Goal: Information Seeking & Learning: Learn about a topic

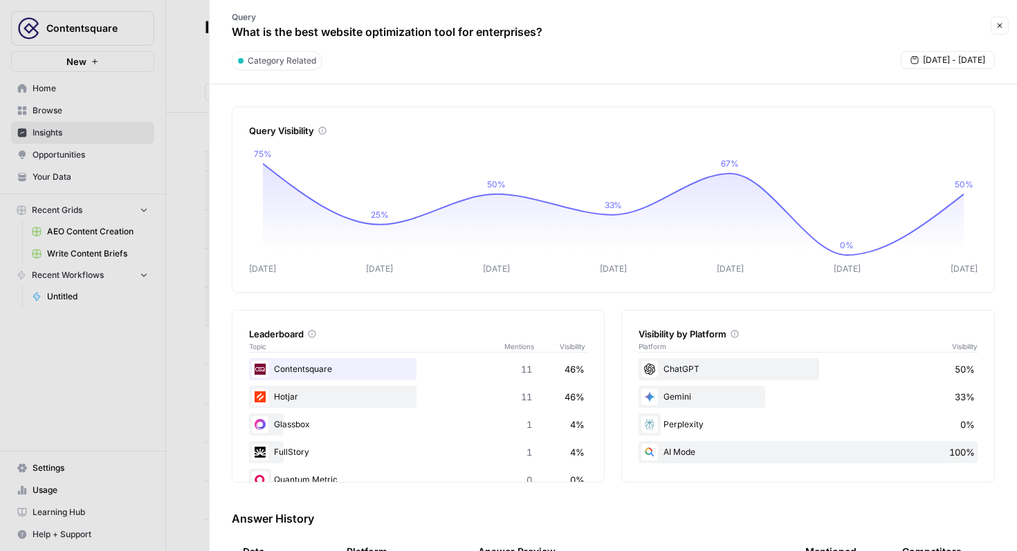
click at [116, 116] on div at bounding box center [508, 275] width 1017 height 551
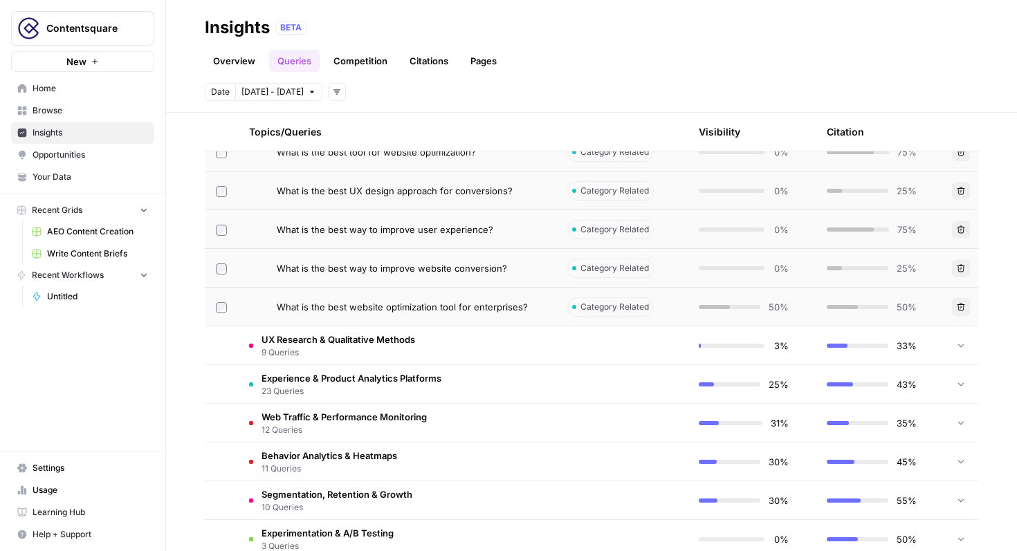
click at [111, 117] on link "Browse" at bounding box center [82, 111] width 143 height 22
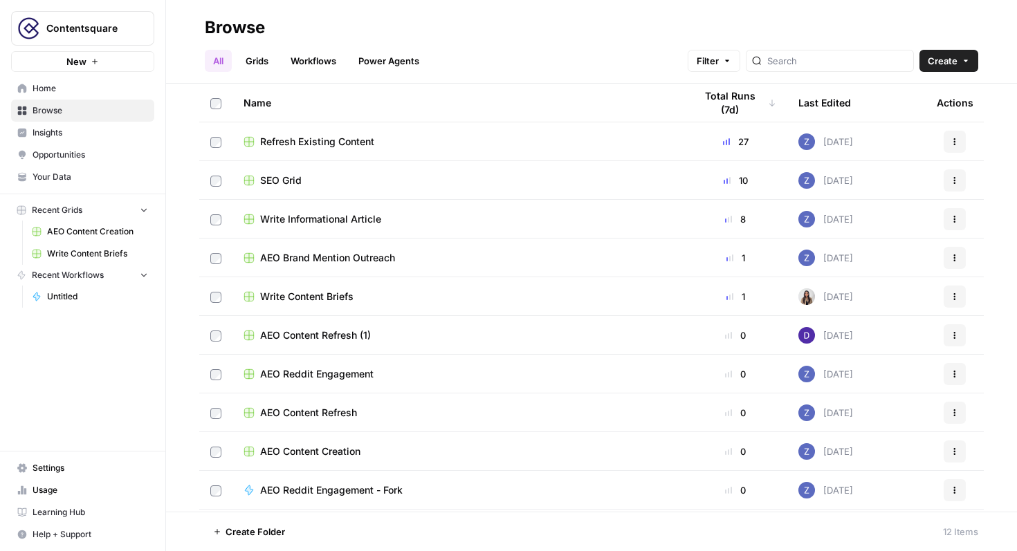
click at [129, 91] on span "Home" at bounding box center [91, 88] width 116 height 12
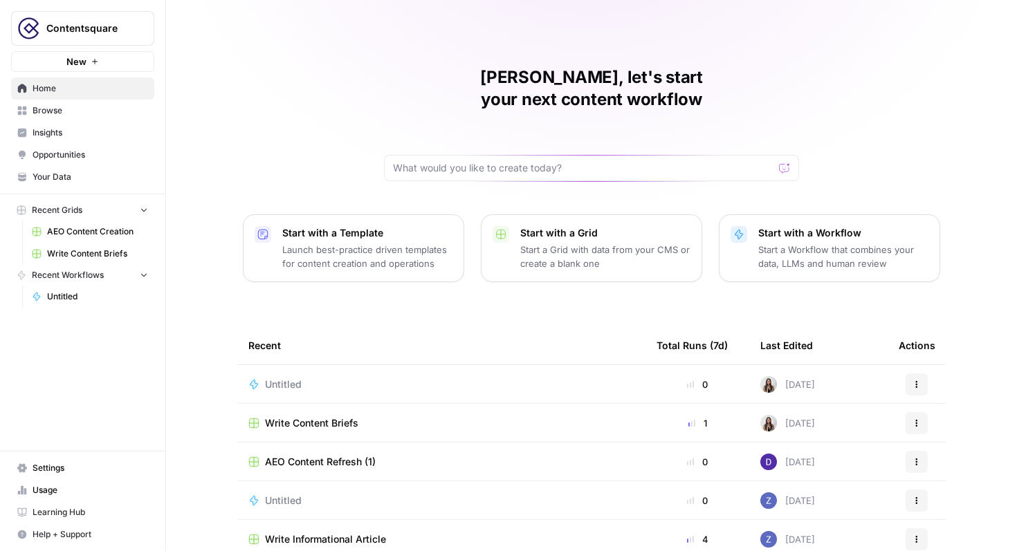
click at [110, 129] on span "Insights" at bounding box center [91, 133] width 116 height 12
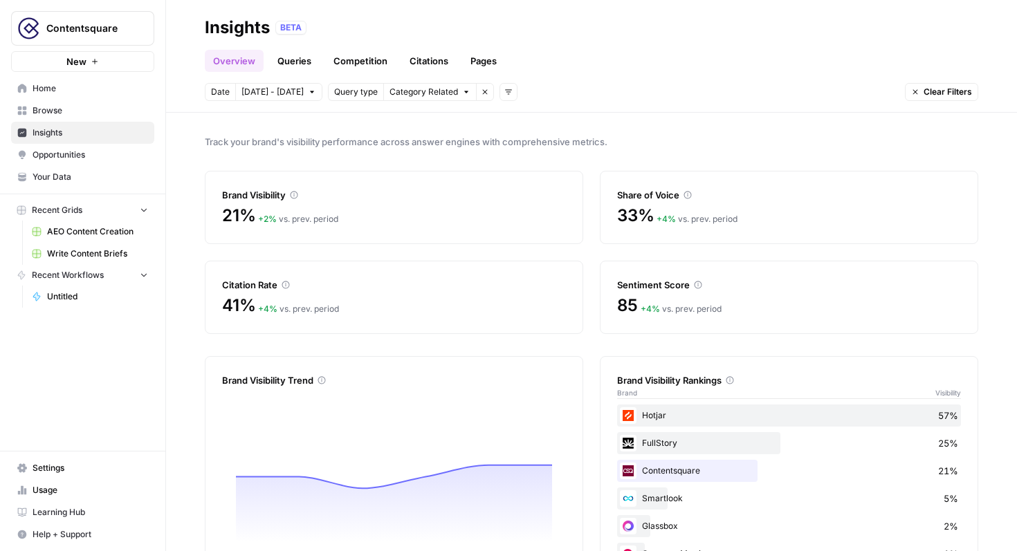
scroll to position [55, 0]
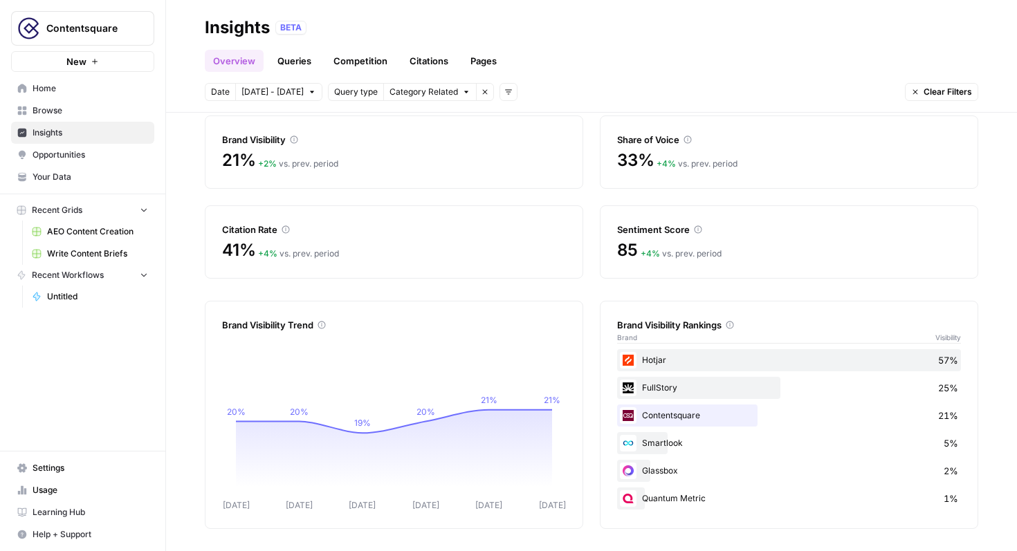
click at [433, 64] on link "Citations" at bounding box center [428, 61] width 55 height 22
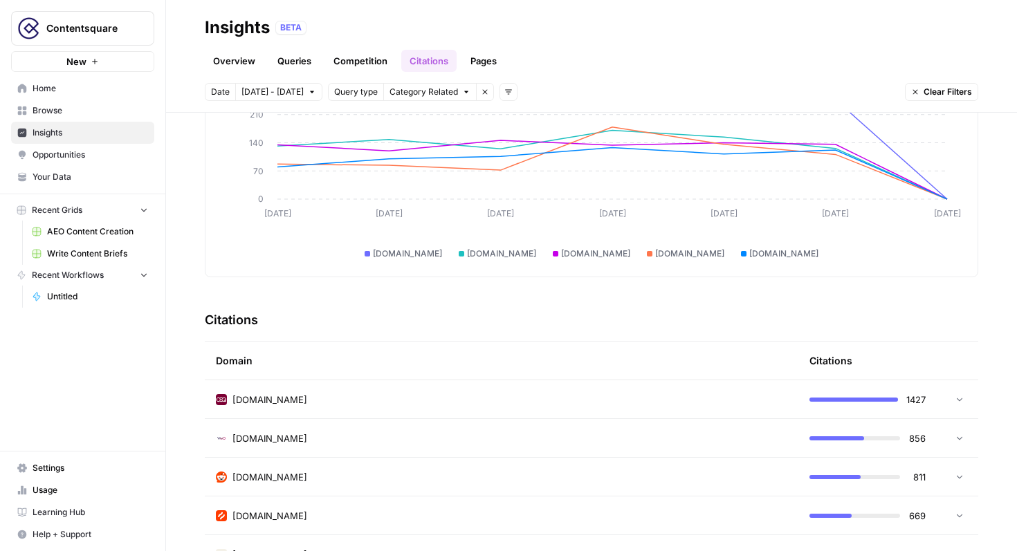
scroll to position [193, 0]
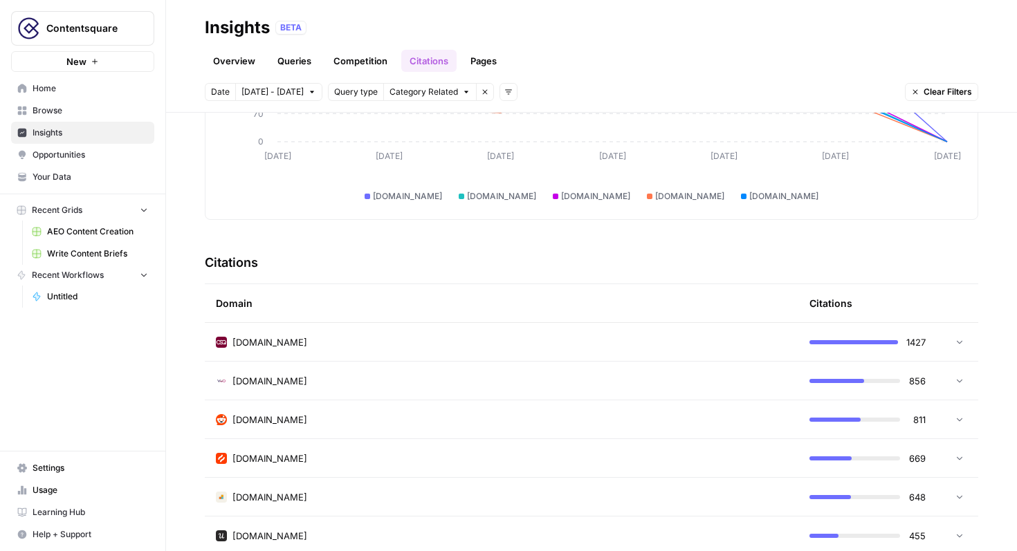
click at [307, 53] on link "Queries" at bounding box center [294, 61] width 51 height 22
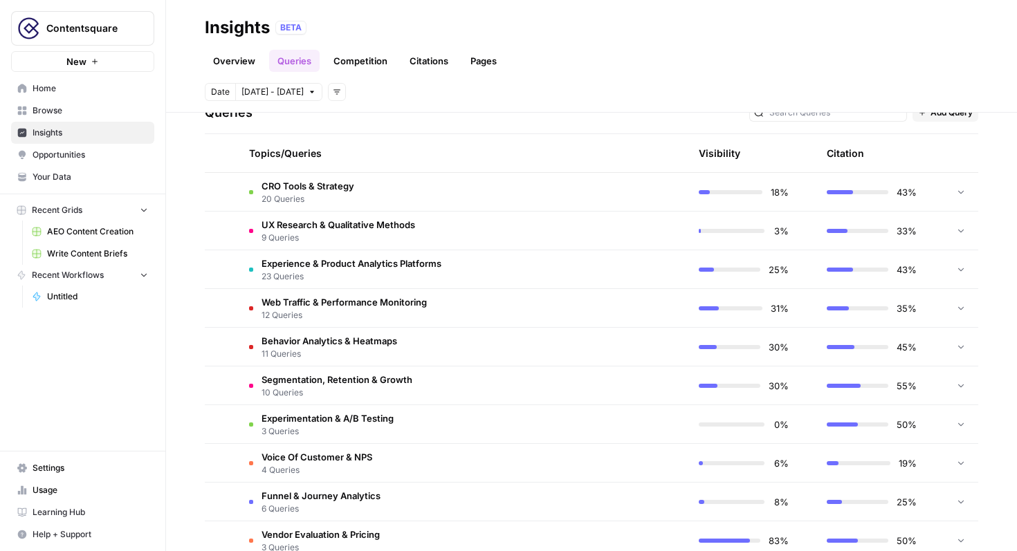
scroll to position [316, 0]
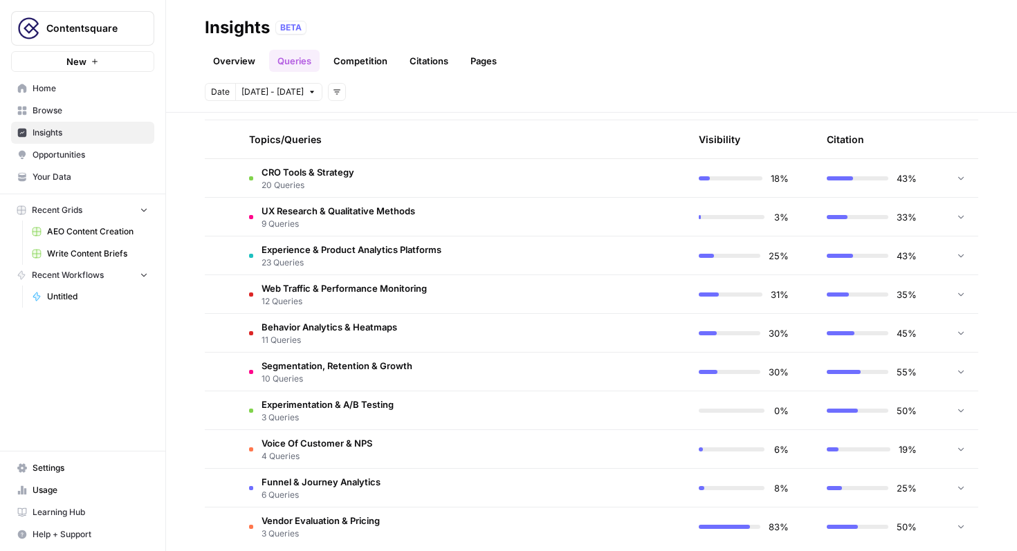
click at [279, 390] on td "Segmentation, Retention & Growth 10 Queries" at bounding box center [397, 372] width 318 height 38
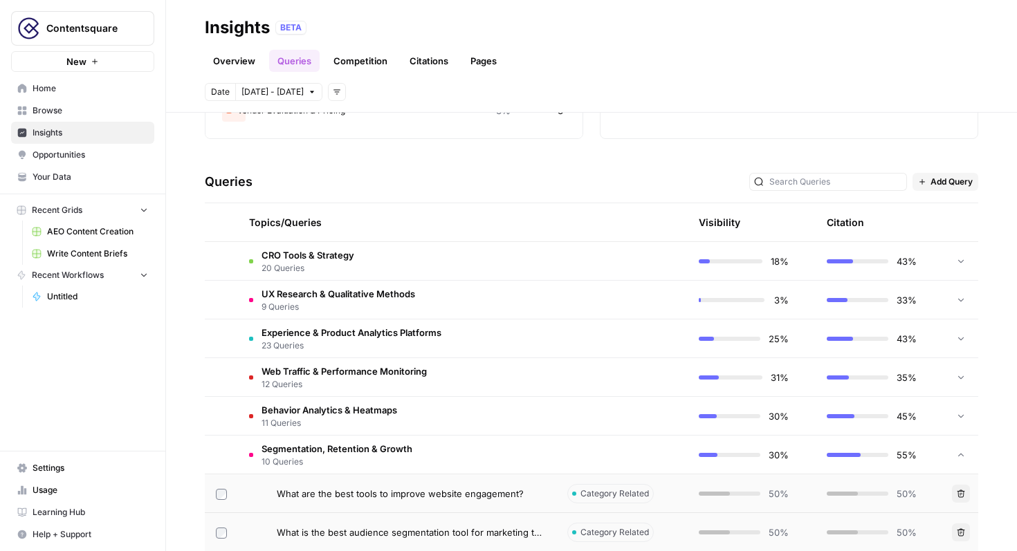
scroll to position [0, 0]
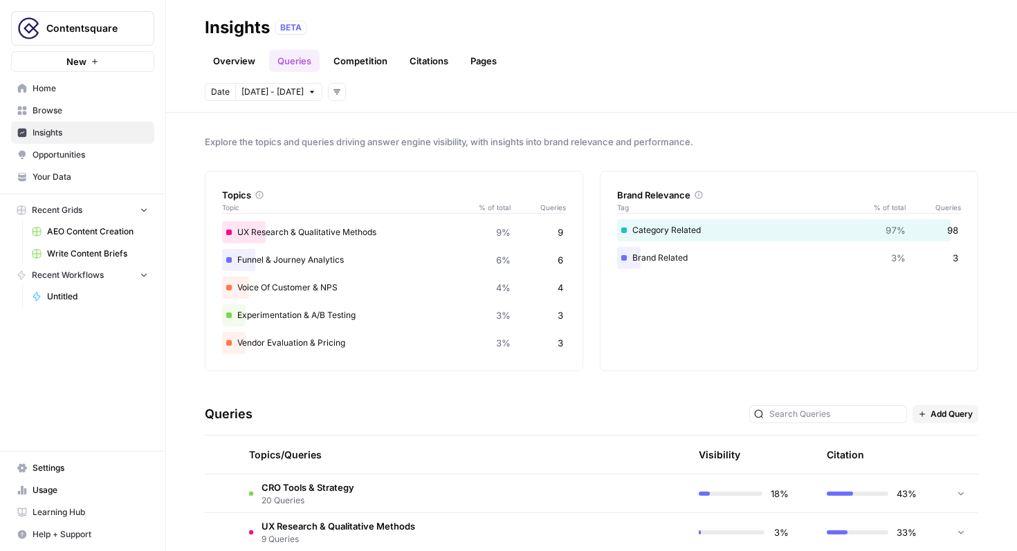
click at [269, 470] on div "Topics/Queries" at bounding box center [397, 455] width 296 height 38
click at [279, 484] on span "CRO Tools & Strategy" at bounding box center [308, 488] width 93 height 14
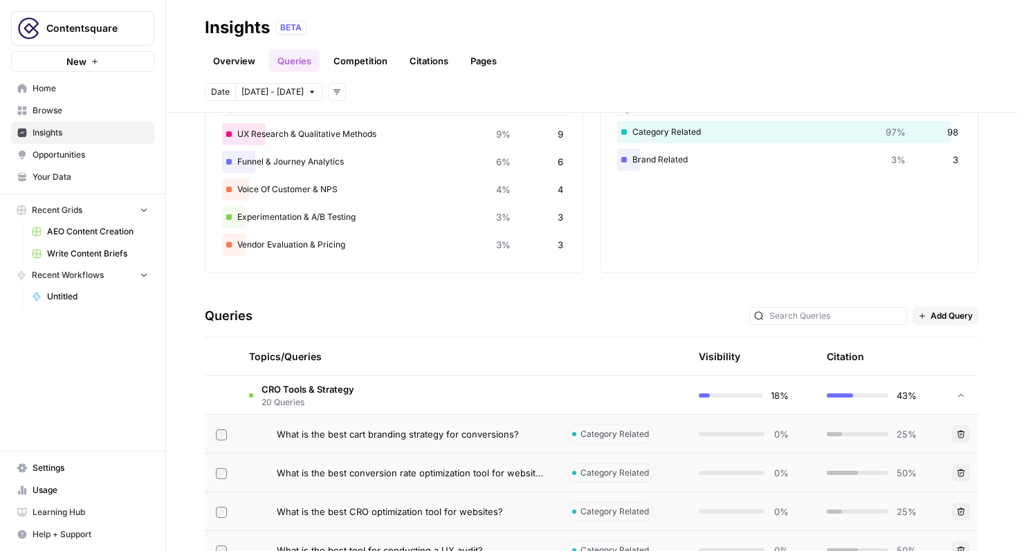
scroll to position [116, 0]
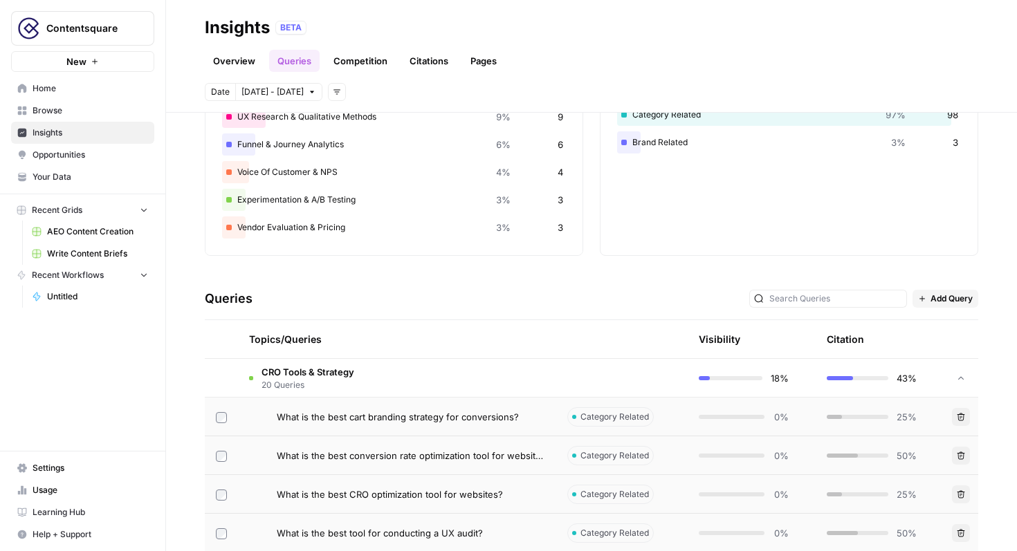
click at [264, 376] on span "CRO Tools & Strategy" at bounding box center [308, 372] width 93 height 14
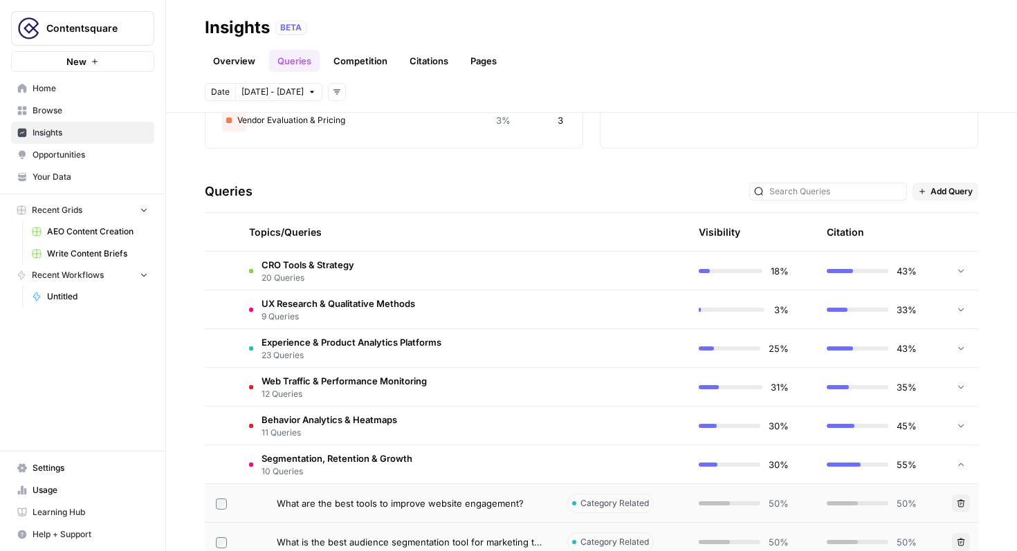
scroll to position [296, 0]
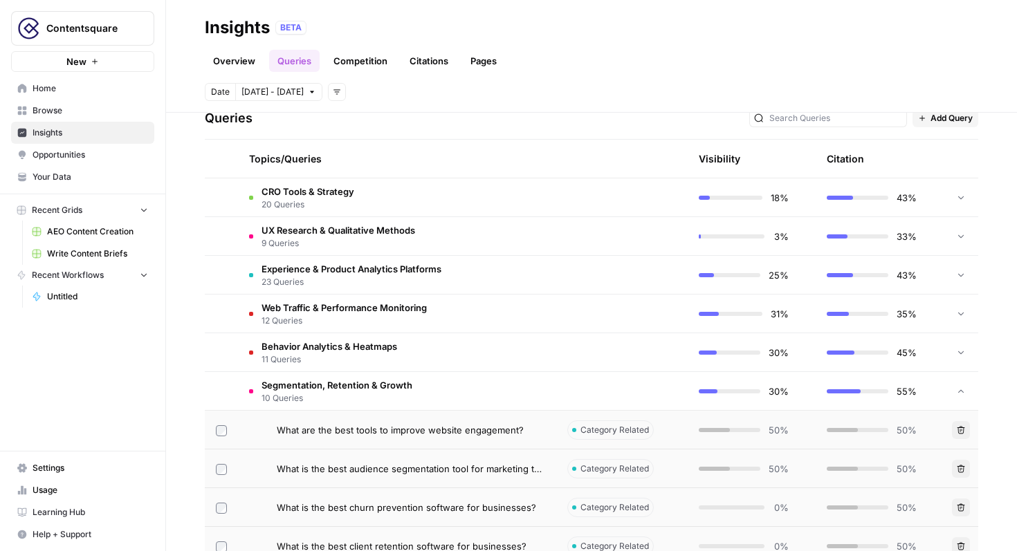
click at [268, 396] on span "10 Queries" at bounding box center [337, 398] width 151 height 12
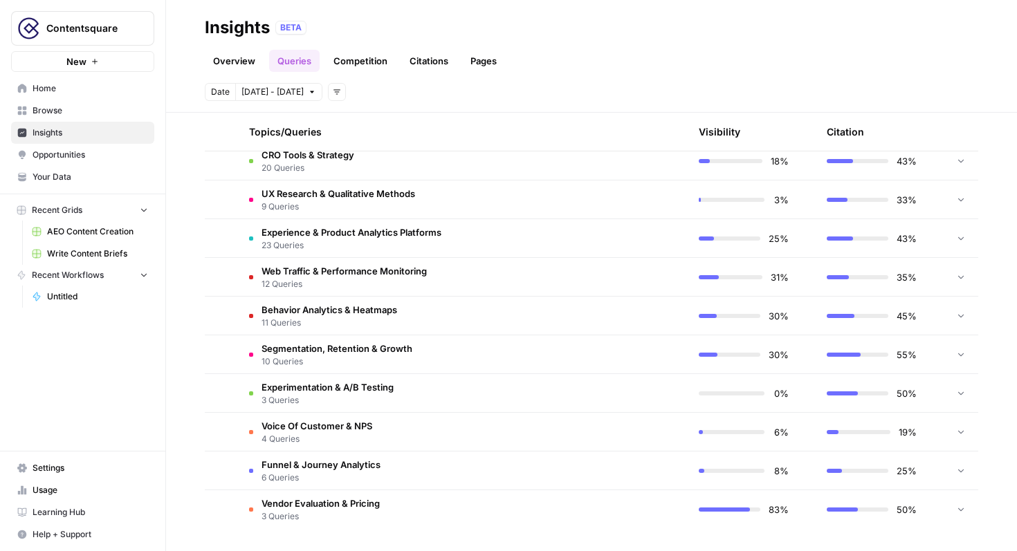
scroll to position [332, 0]
click at [316, 380] on td "Experimentation & A/B Testing 3 Queries" at bounding box center [397, 394] width 318 height 38
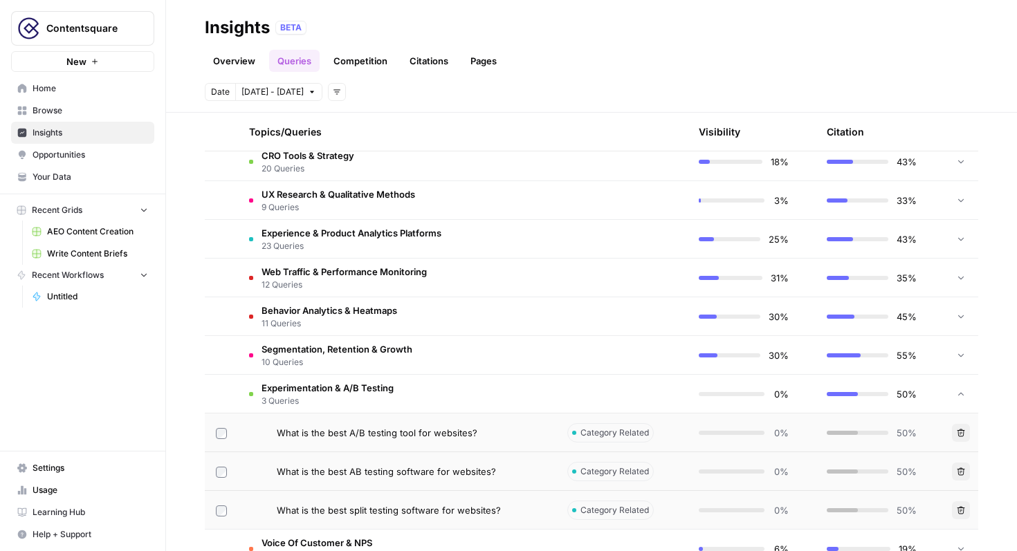
click at [435, 51] on link "Citations" at bounding box center [428, 61] width 55 height 22
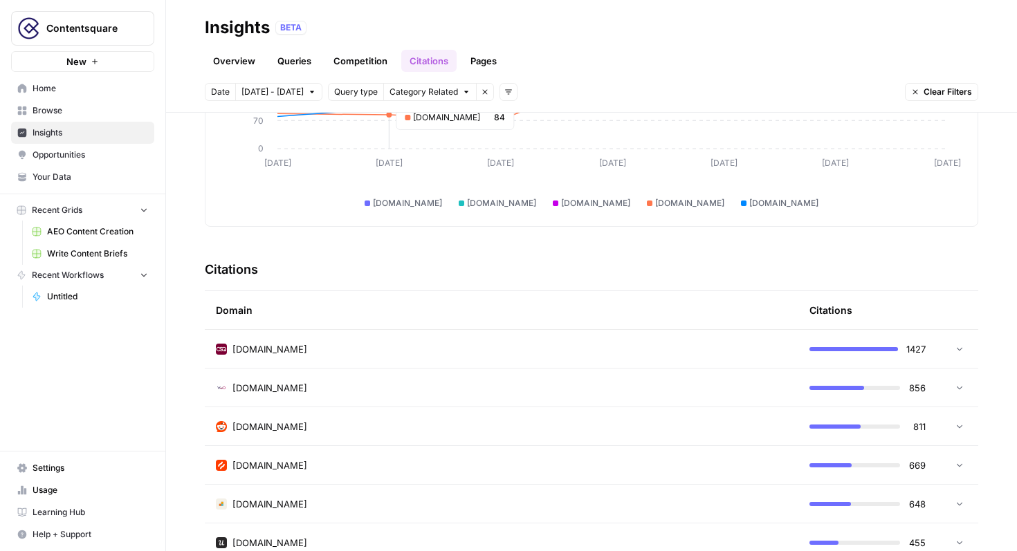
scroll to position [193, 0]
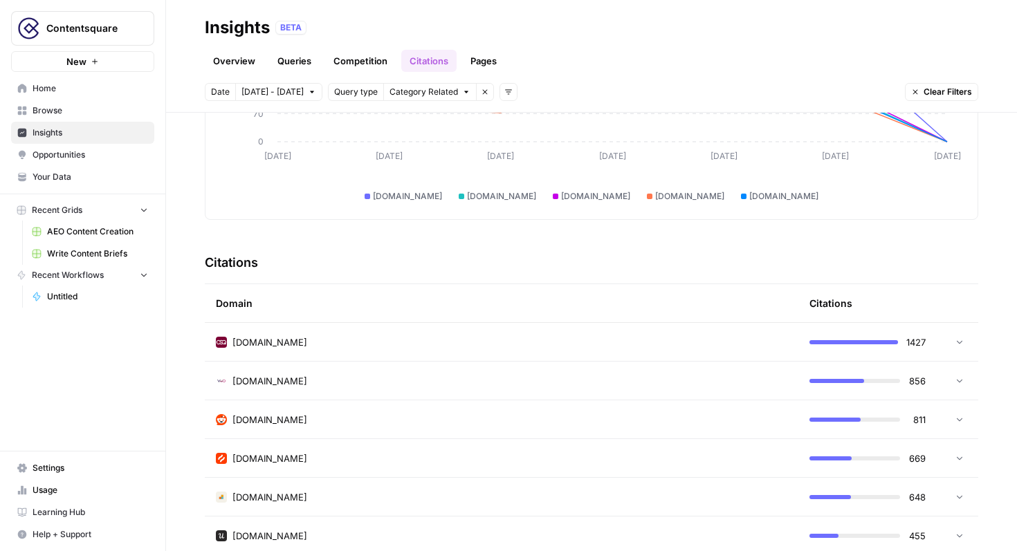
click at [412, 346] on div "[DOMAIN_NAME]" at bounding box center [502, 343] width 572 height 14
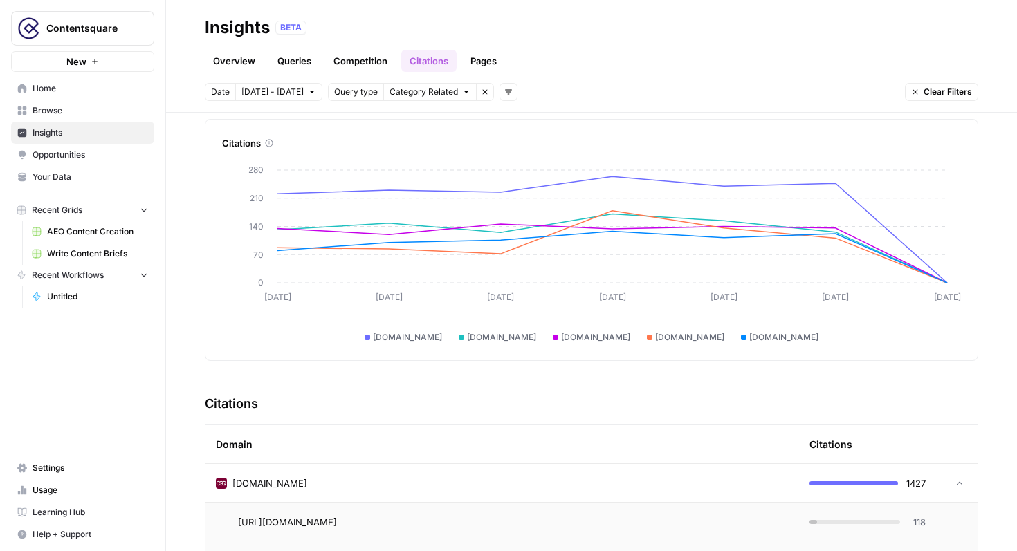
scroll to position [0, 0]
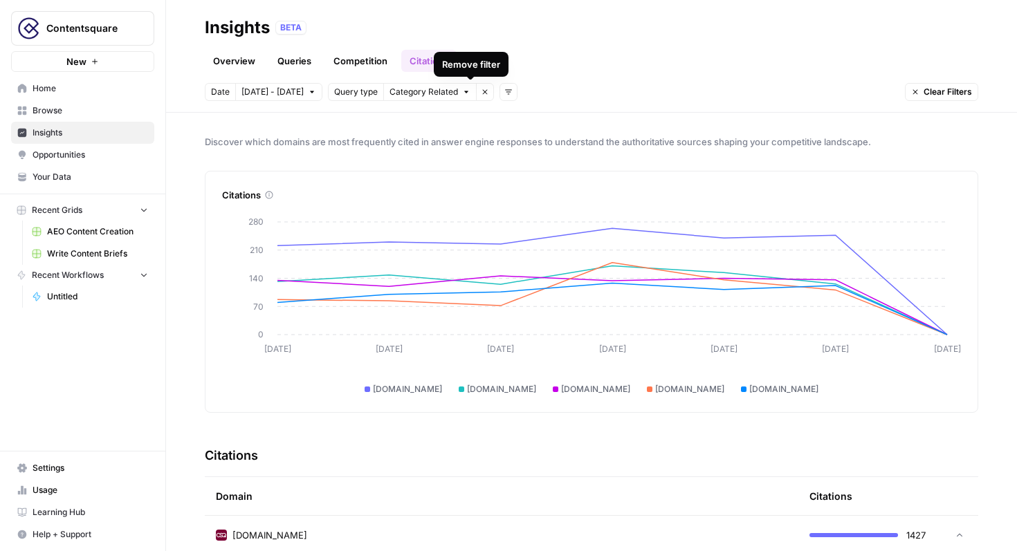
drag, startPoint x: 469, startPoint y: 98, endPoint x: 477, endPoint y: 110, distance: 15.0
click at [477, 110] on header "Insights BETA Overview Queries Competition Citations Pages Date [DATE] - [DATE]…" at bounding box center [591, 56] width 851 height 113
click at [434, 93] on span "Category Related" at bounding box center [424, 92] width 69 height 12
click at [484, 100] on div "Date [DATE] - [DATE] Query type Category Related Remove filter Add filters" at bounding box center [361, 92] width 313 height 18
click at [500, 100] on button "Add filters" at bounding box center [509, 92] width 18 height 18
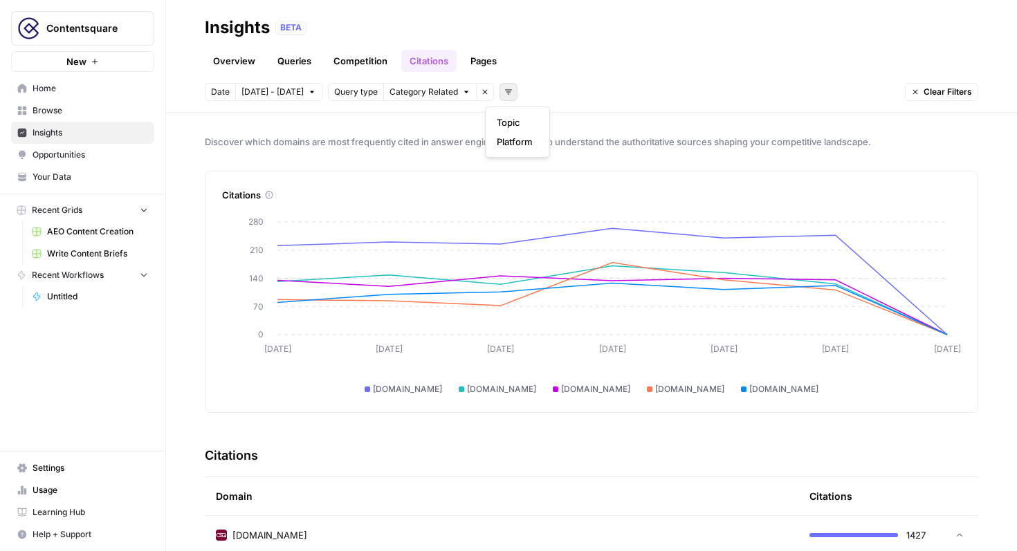
click at [475, 57] on link "Pages" at bounding box center [483, 61] width 43 height 22
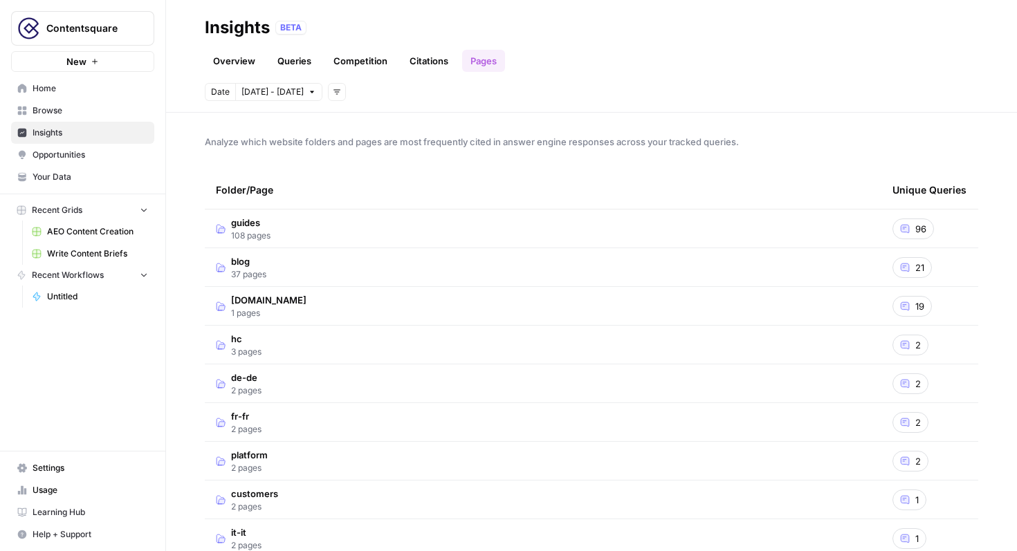
click at [291, 61] on link "Queries" at bounding box center [294, 61] width 51 height 22
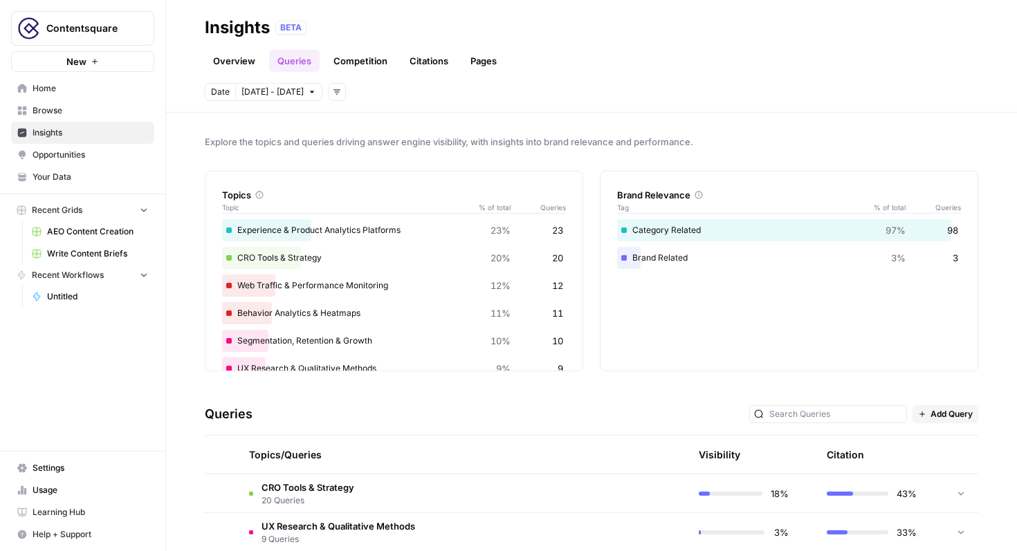
click at [336, 96] on div "Date [DATE] - [DATE] Add filters" at bounding box center [592, 92] width 774 height 18
click at [335, 96] on div "Date [DATE] - [DATE] Add filters" at bounding box center [592, 92] width 774 height 18
click at [332, 96] on div "Date [DATE] - [DATE] Add filters" at bounding box center [592, 92] width 774 height 18
click at [329, 96] on button "Add filters" at bounding box center [337, 92] width 18 height 18
click at [430, 88] on div "Date [DATE] - [DATE] Add filters" at bounding box center [592, 92] width 774 height 18
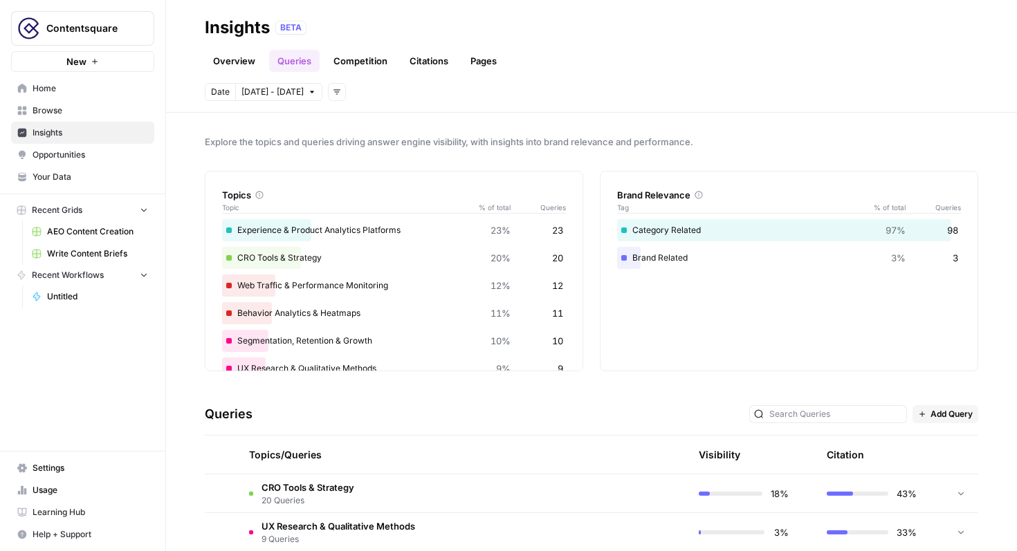
click at [464, 77] on header "Insights BETA Overview Queries Competition Citations Pages Date [DATE] - [DATE]…" at bounding box center [591, 56] width 851 height 113
click at [486, 54] on link "Pages" at bounding box center [483, 61] width 43 height 22
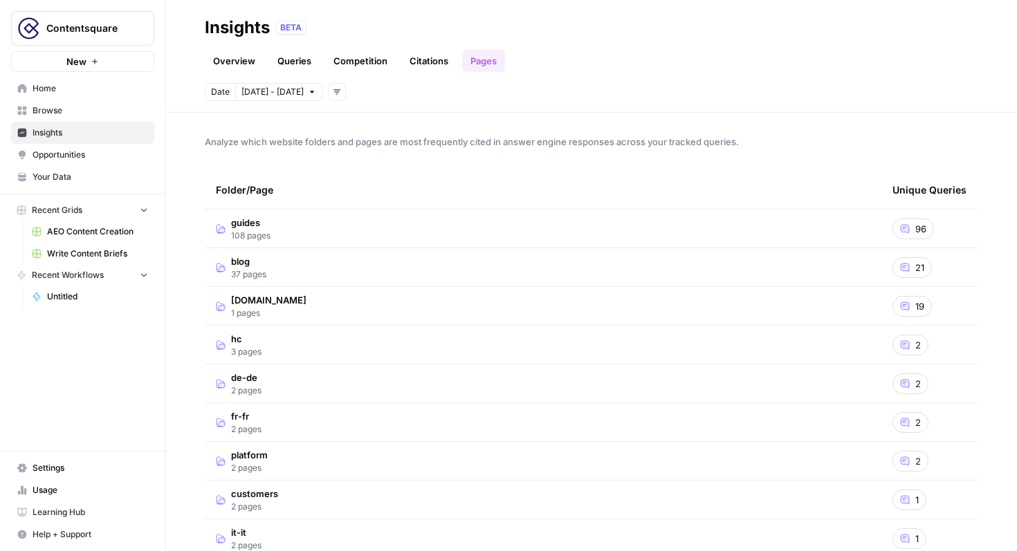
click at [355, 212] on td "guides 108 pages" at bounding box center [543, 229] width 677 height 38
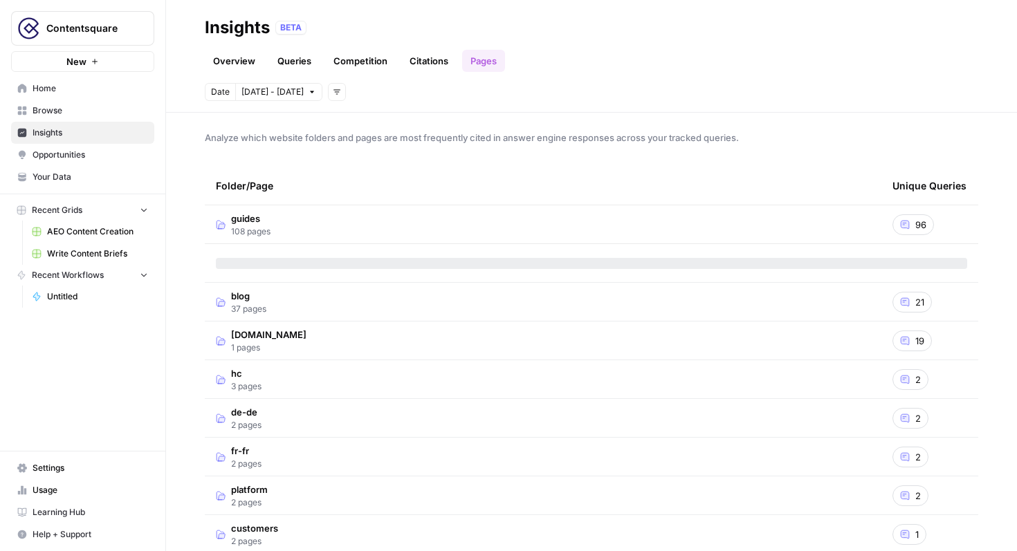
scroll to position [3, 0]
click at [291, 62] on link "Queries" at bounding box center [294, 61] width 51 height 22
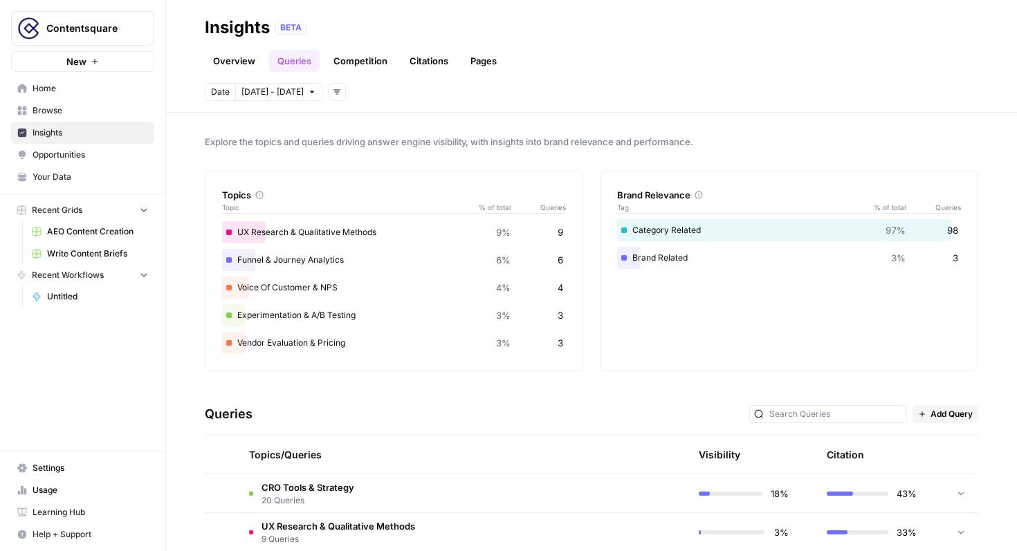
scroll to position [333, 0]
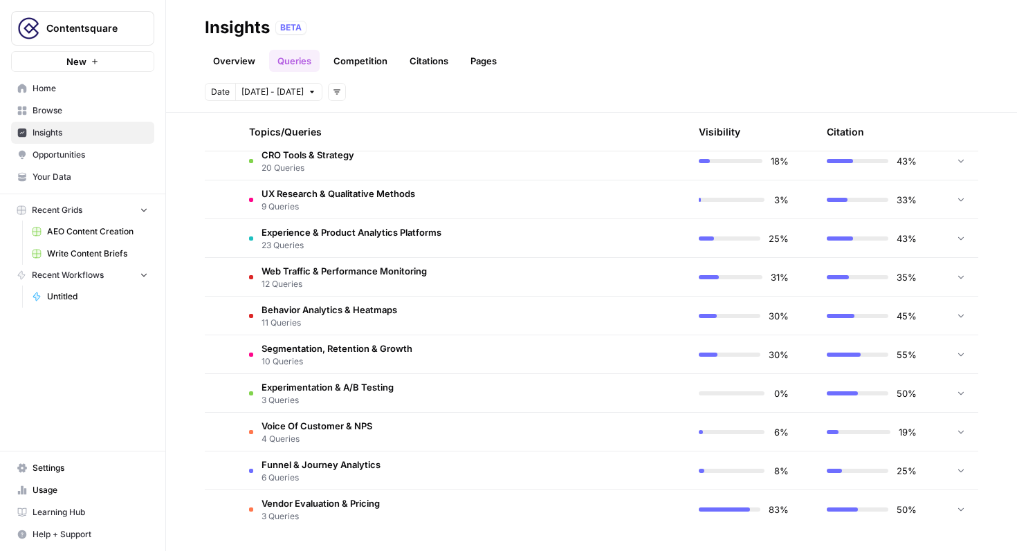
click at [390, 290] on span "12 Queries" at bounding box center [344, 284] width 165 height 12
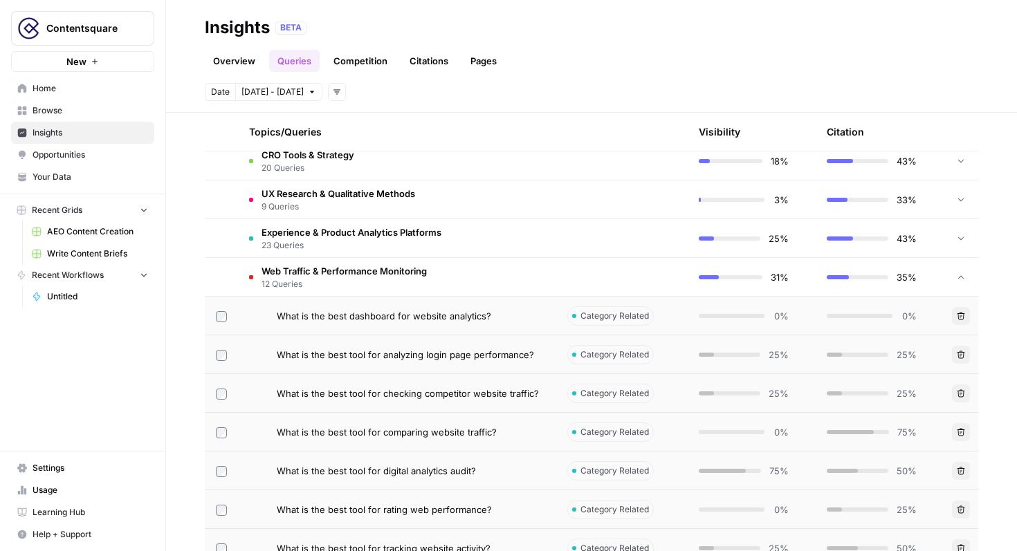
click at [360, 151] on tr "Topics/Queries Visibility Citation" at bounding box center [592, 132] width 774 height 39
click at [328, 95] on button "Add filters" at bounding box center [337, 92] width 18 height 18
click at [372, 87] on div "Date [DATE] - [DATE] Add filters" at bounding box center [592, 92] width 774 height 18
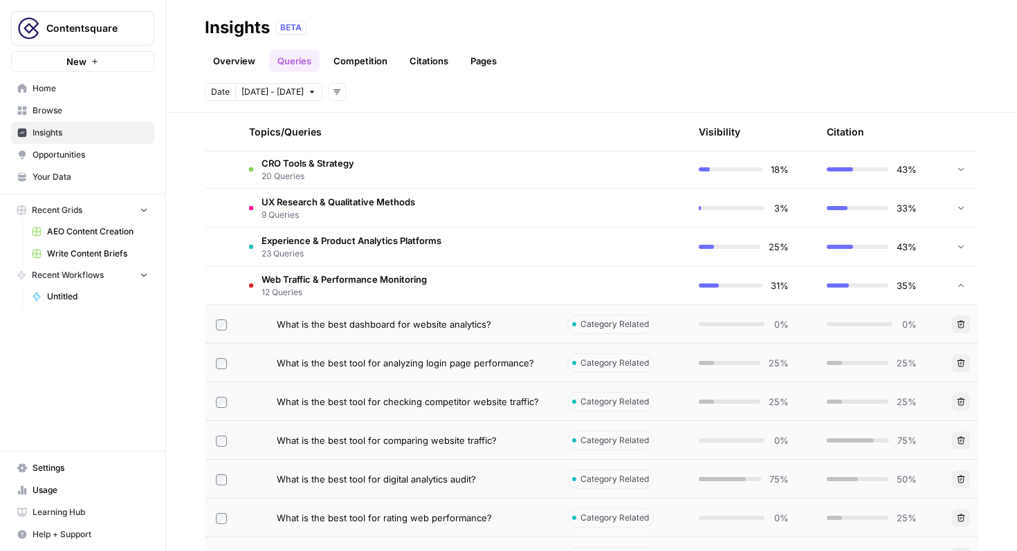
scroll to position [322, 0]
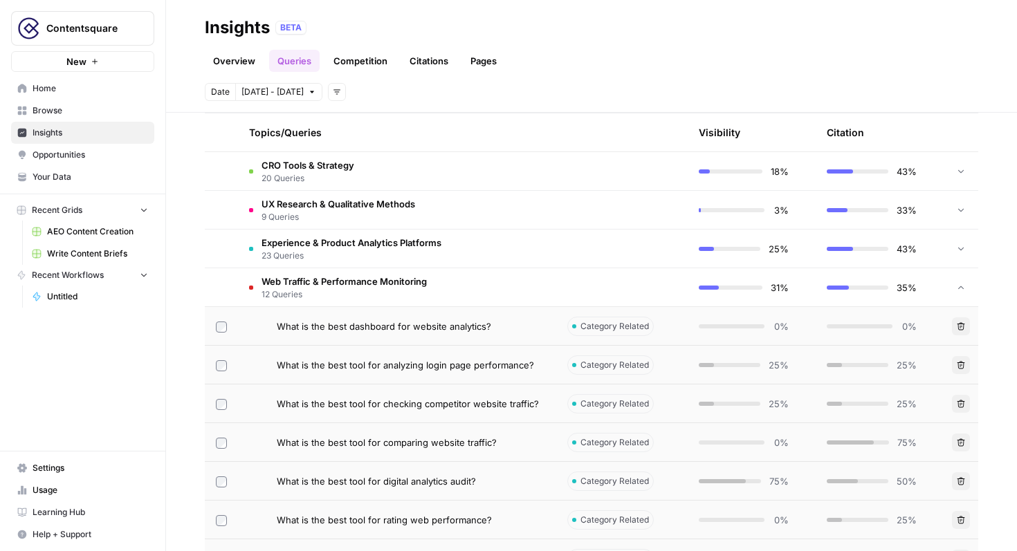
click at [473, 62] on link "Pages" at bounding box center [483, 61] width 43 height 22
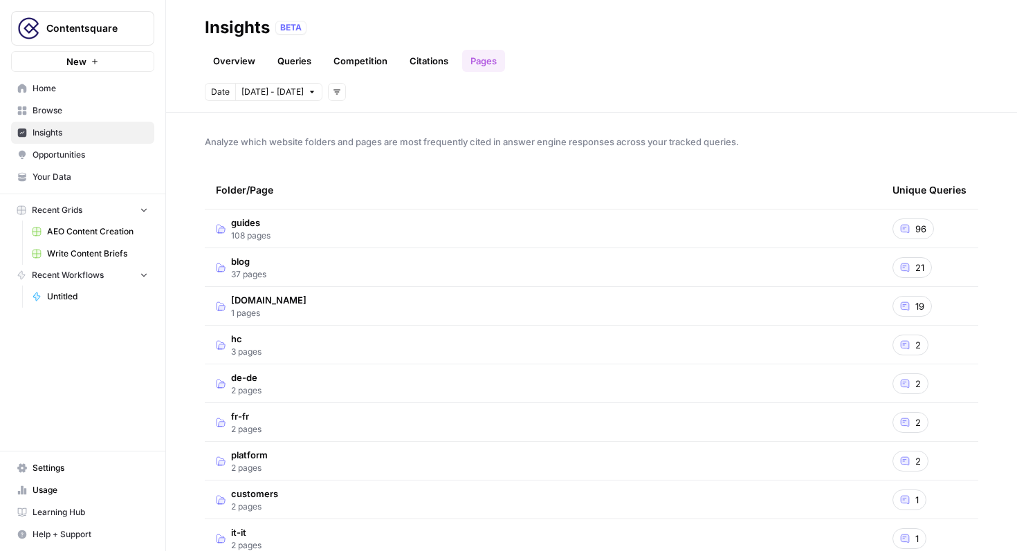
click at [230, 230] on div "guides 108 pages" at bounding box center [243, 229] width 55 height 26
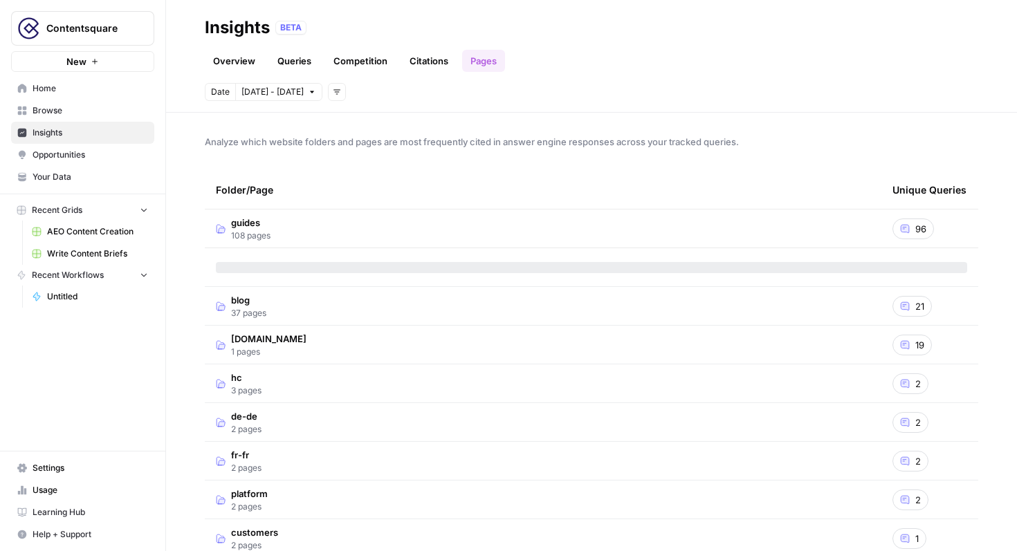
click at [230, 230] on div "guides 108 pages" at bounding box center [243, 229] width 55 height 26
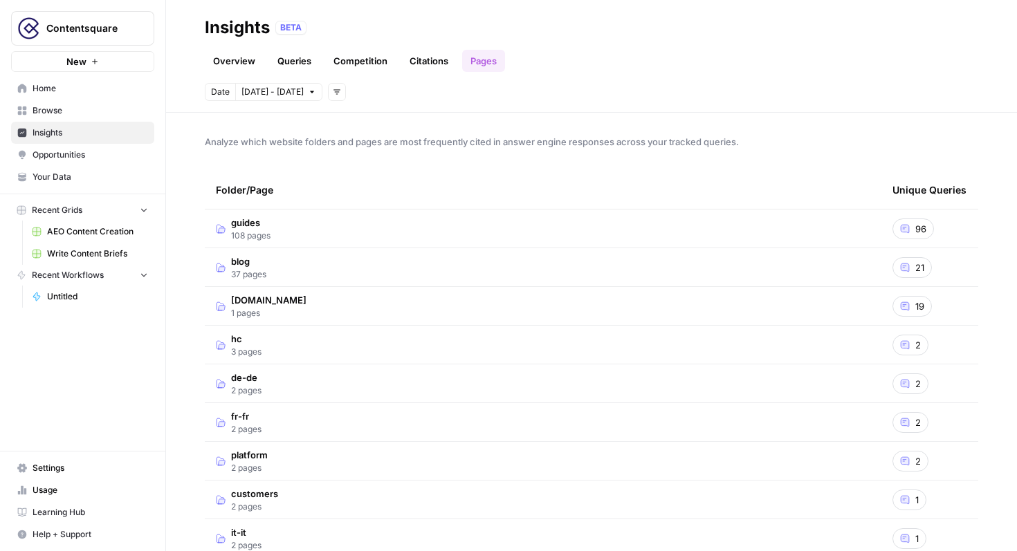
click at [230, 230] on div "guides 108 pages" at bounding box center [243, 229] width 55 height 26
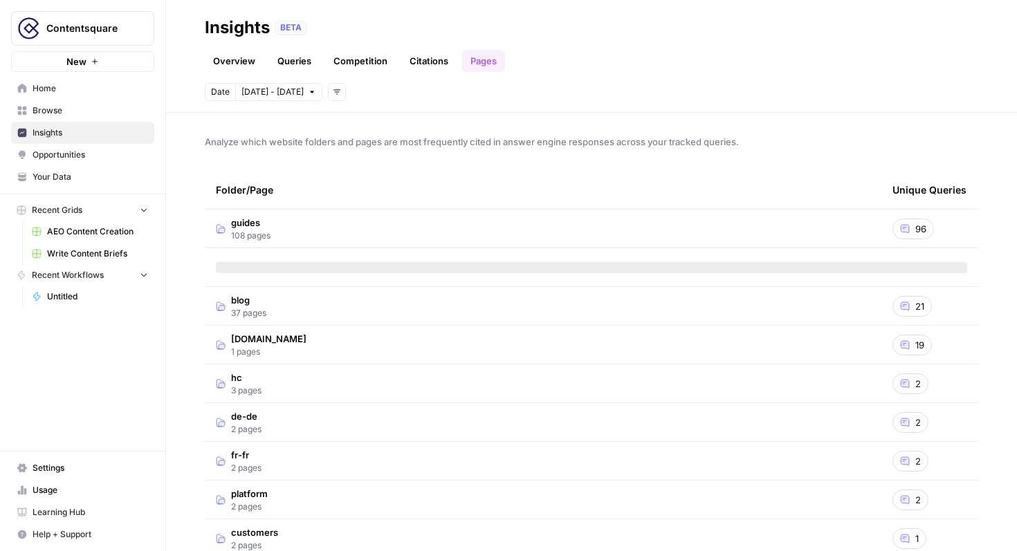
click at [229, 307] on div "blog 37 pages" at bounding box center [241, 306] width 51 height 26
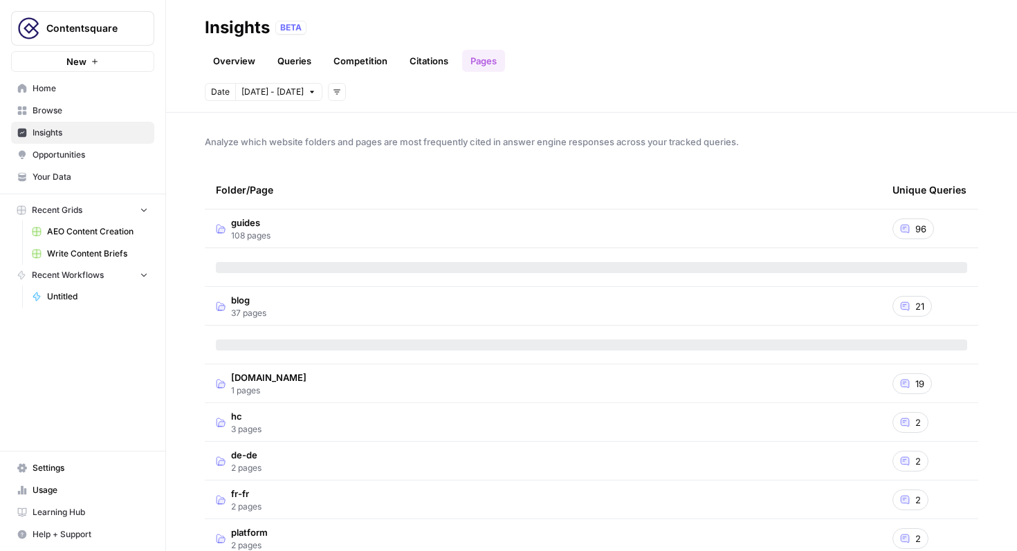
click at [238, 455] on span "de-de" at bounding box center [246, 455] width 30 height 14
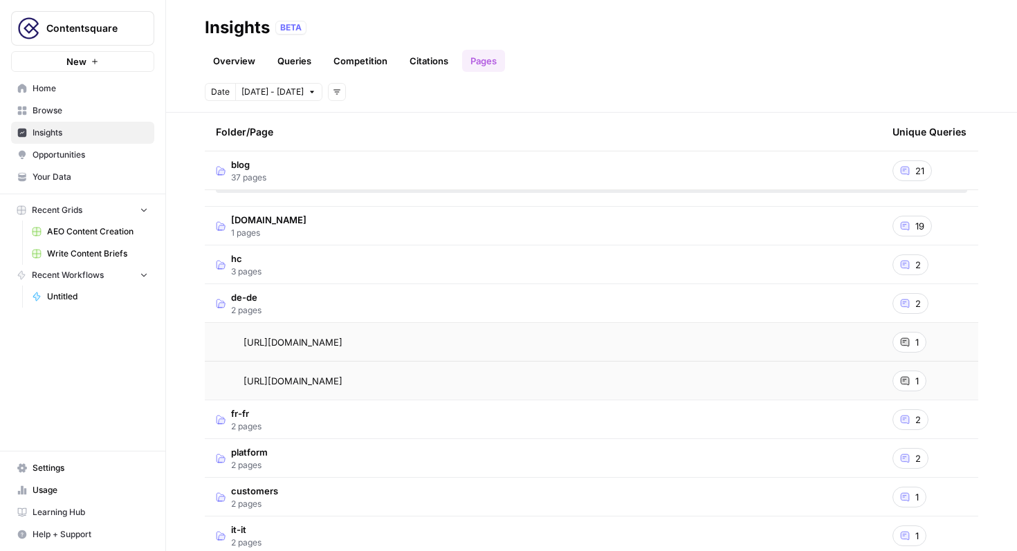
scroll to position [154, 0]
click at [910, 349] on div "1" at bounding box center [910, 346] width 34 height 21
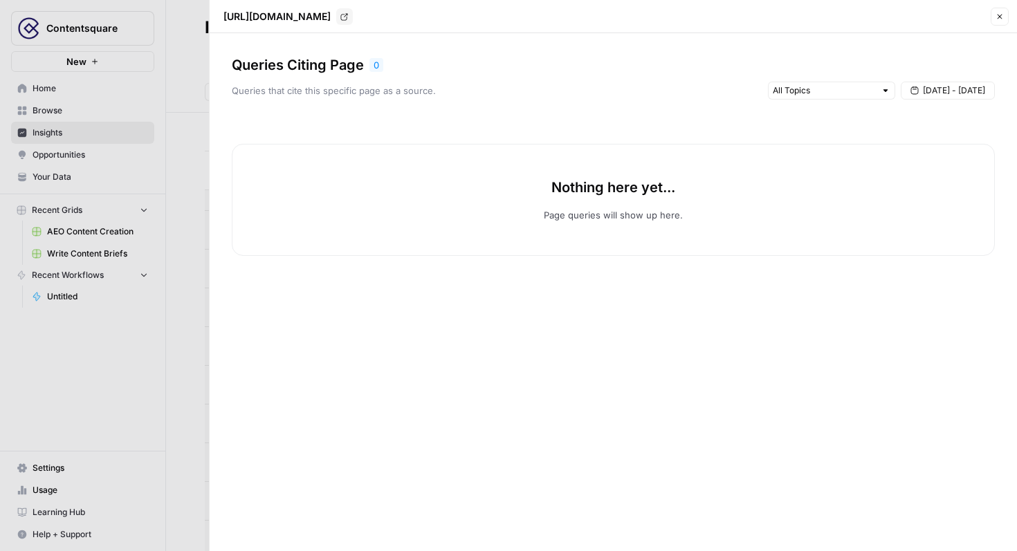
click at [166, 143] on div at bounding box center [508, 275] width 1017 height 551
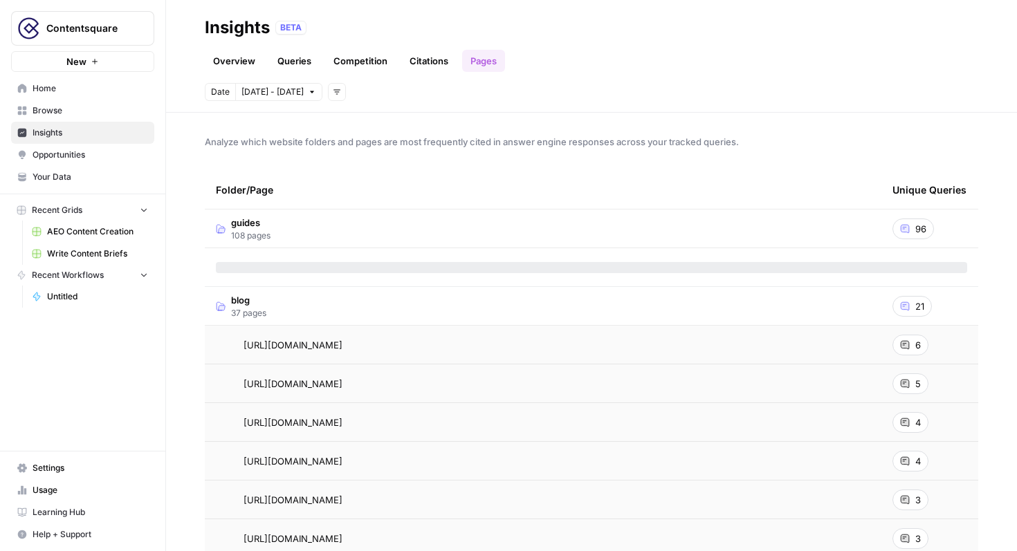
click at [258, 236] on span "108 pages" at bounding box center [250, 236] width 39 height 12
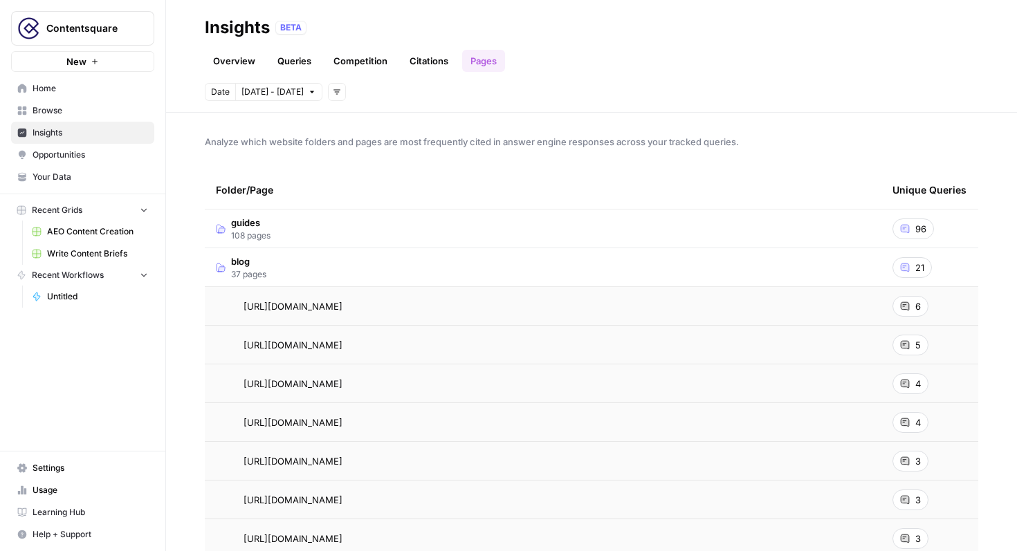
click at [258, 236] on span "108 pages" at bounding box center [250, 236] width 39 height 12
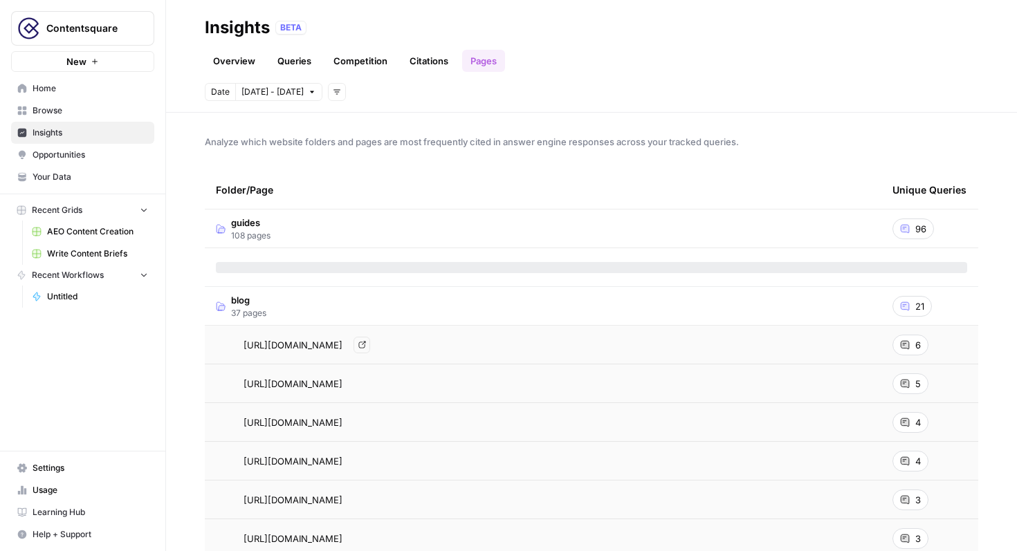
click at [311, 343] on span "[URL][DOMAIN_NAME]" at bounding box center [293, 345] width 99 height 14
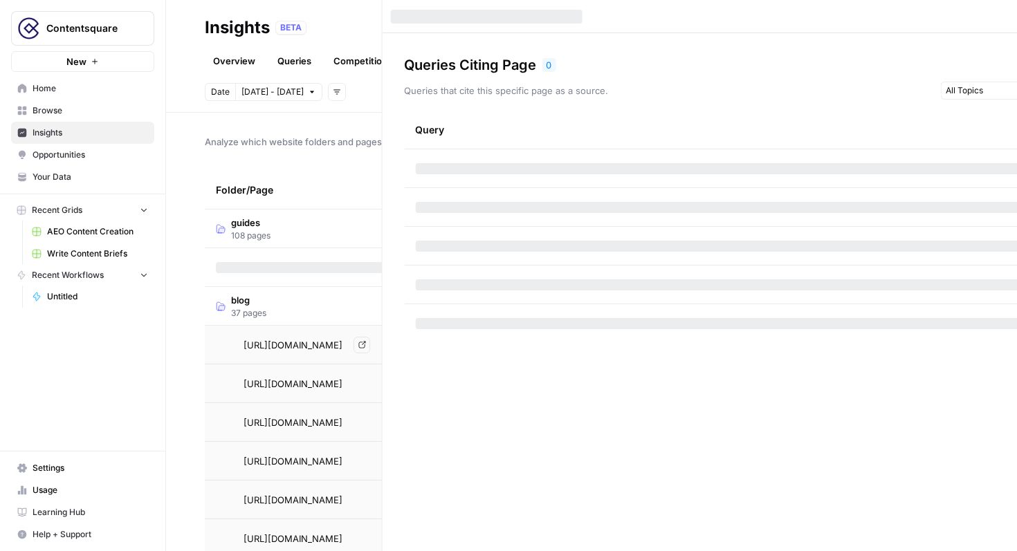
click at [311, 343] on div "Insights BETA Overview Queries Competition Citations Pages Date [DATE] - [DATE]…" at bounding box center [591, 275] width 851 height 551
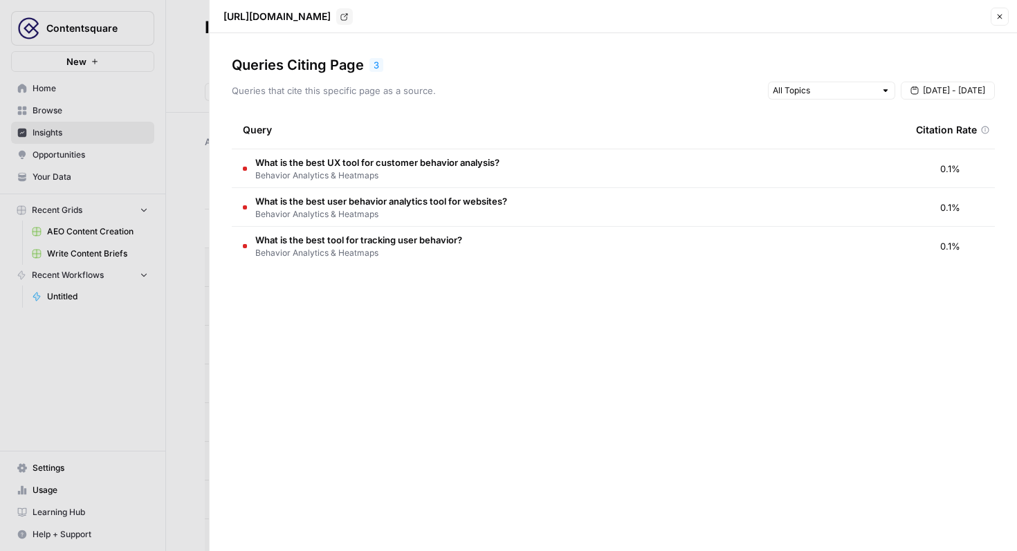
click at [190, 185] on div at bounding box center [508, 275] width 1017 height 551
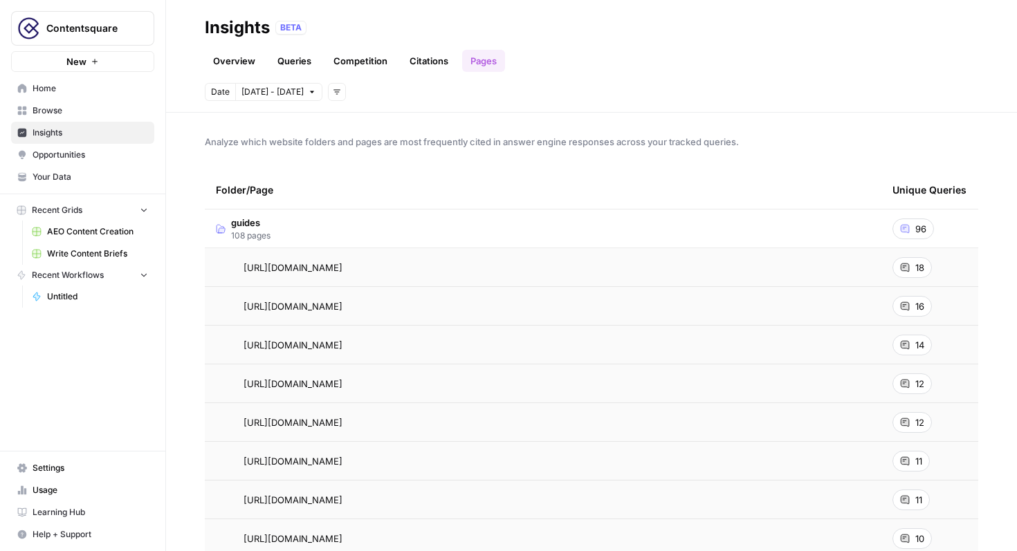
click at [242, 62] on link "Overview" at bounding box center [234, 61] width 59 height 22
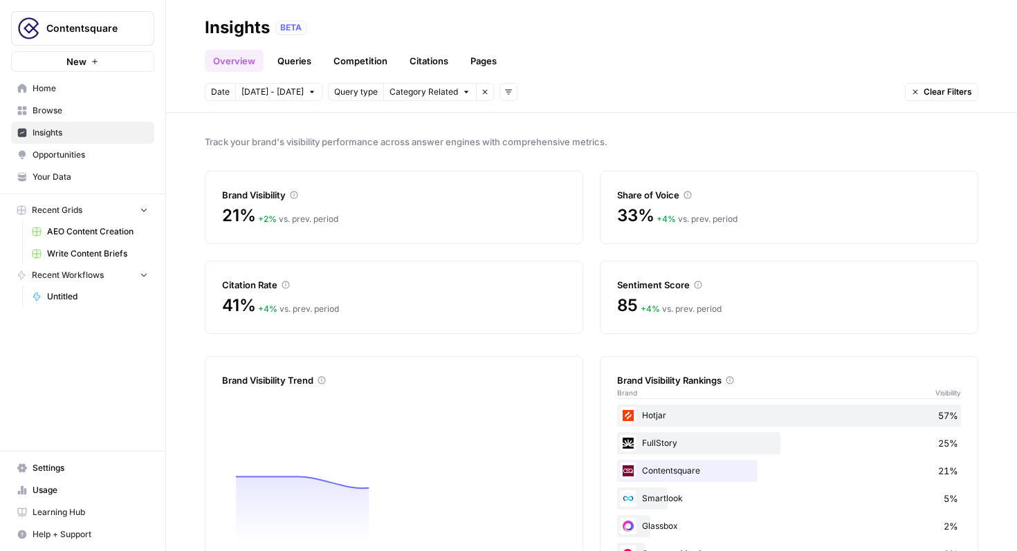
click at [281, 55] on link "Queries" at bounding box center [294, 61] width 51 height 22
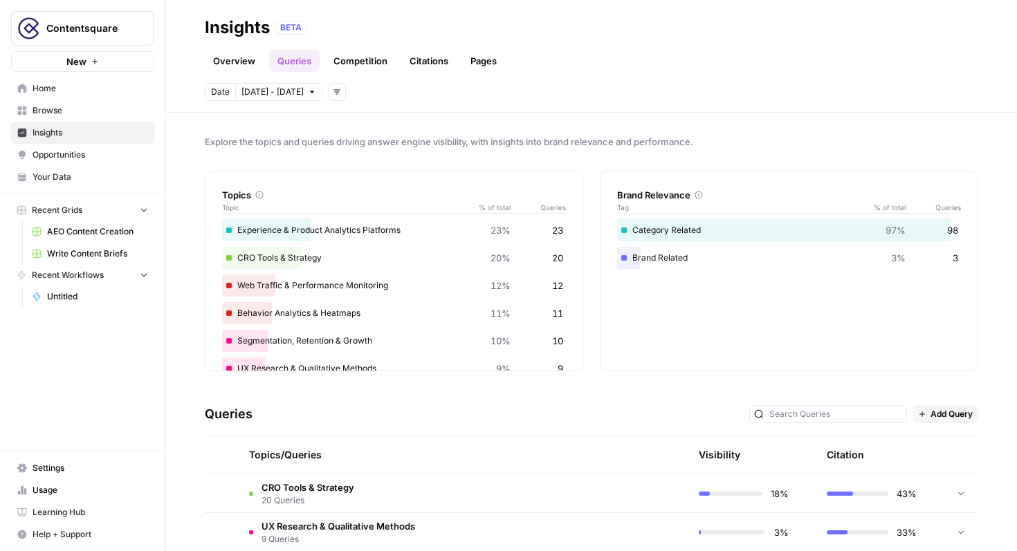
click at [304, 498] on span "20 Queries" at bounding box center [308, 501] width 93 height 12
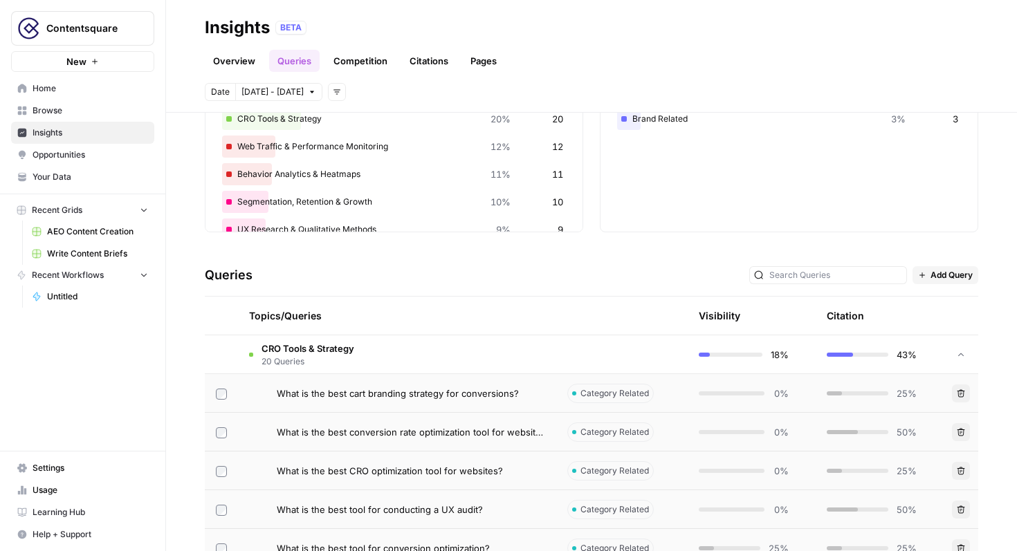
scroll to position [134, 0]
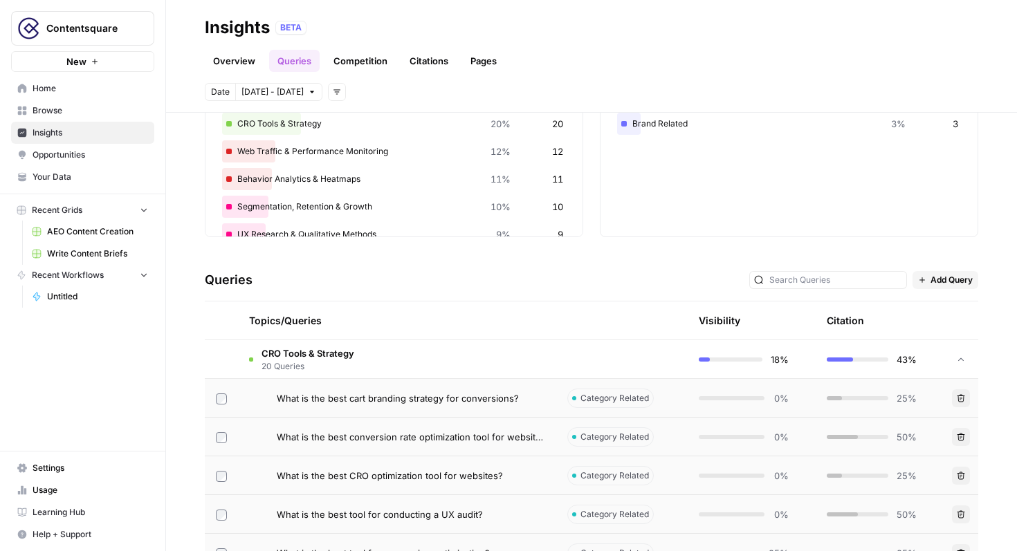
click at [369, 390] on td "What is the best cart branding strategy for conversions?" at bounding box center [397, 398] width 318 height 38
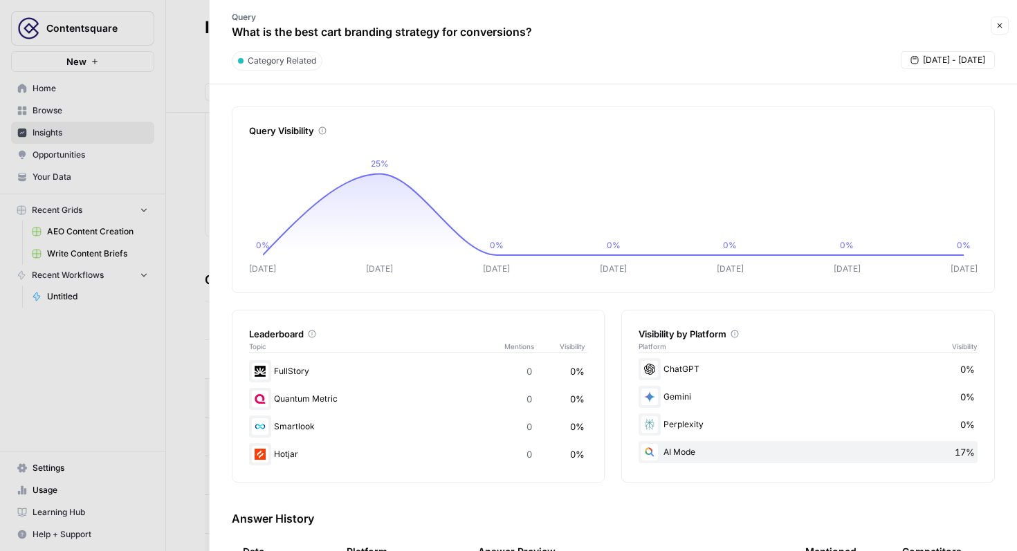
click at [192, 149] on div at bounding box center [508, 275] width 1017 height 551
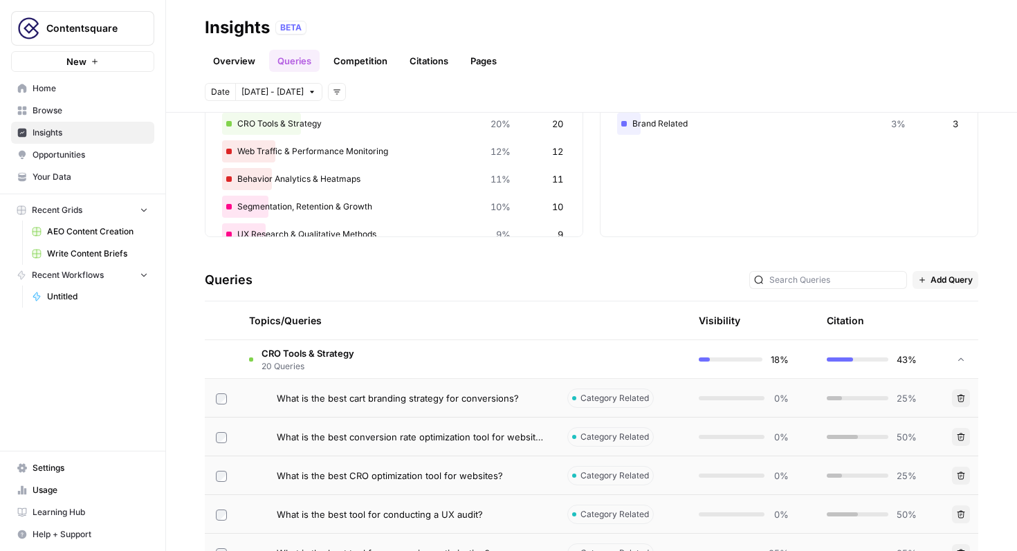
click at [477, 72] on header "Insights BETA Overview Queries Competition Citations Pages Date [DATE] - [DATE]…" at bounding box center [591, 56] width 851 height 113
click at [478, 57] on link "Pages" at bounding box center [483, 61] width 43 height 22
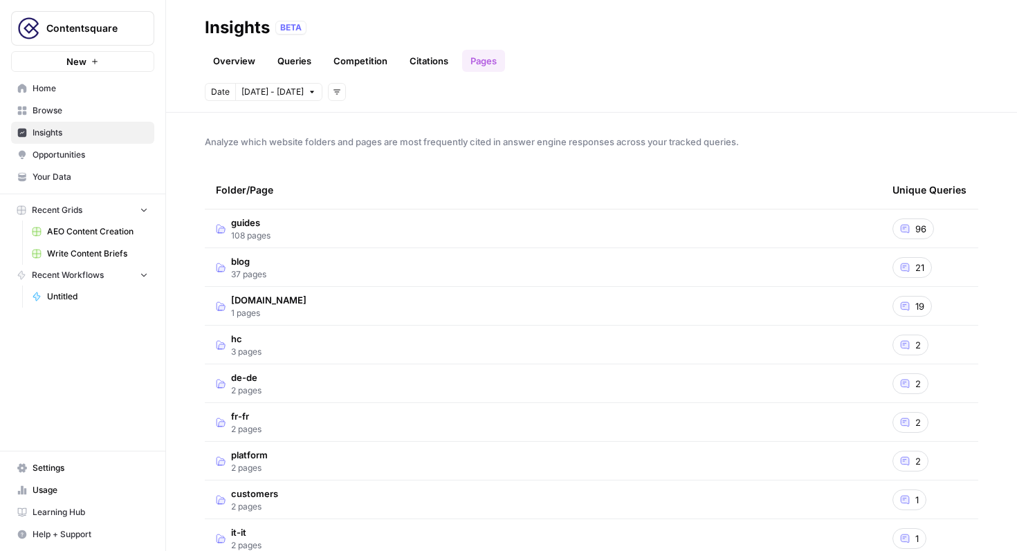
click at [257, 228] on span "guides" at bounding box center [250, 223] width 39 height 14
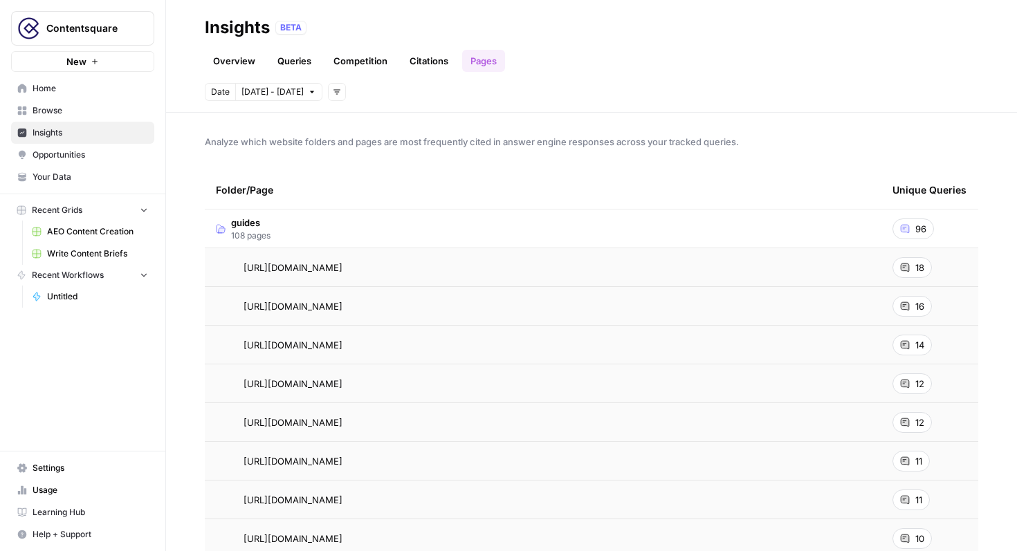
drag, startPoint x: 212, startPoint y: 145, endPoint x: 749, endPoint y: 140, distance: 537.7
click at [749, 140] on span "Analyze which website folders and pages are most frequently cited in answer eng…" at bounding box center [592, 142] width 774 height 14
click at [724, 145] on span "Analyze which website folders and pages are most frequently cited in answer eng…" at bounding box center [592, 142] width 774 height 14
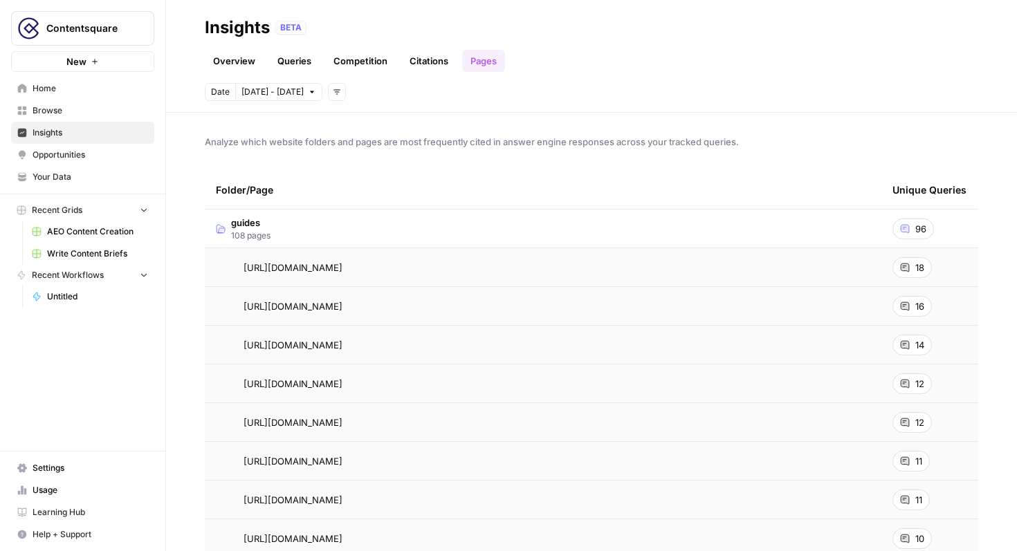
copy span "Analyze which website folders and pages are most frequently cited in answer eng…"
click at [431, 60] on link "Citations" at bounding box center [428, 61] width 55 height 22
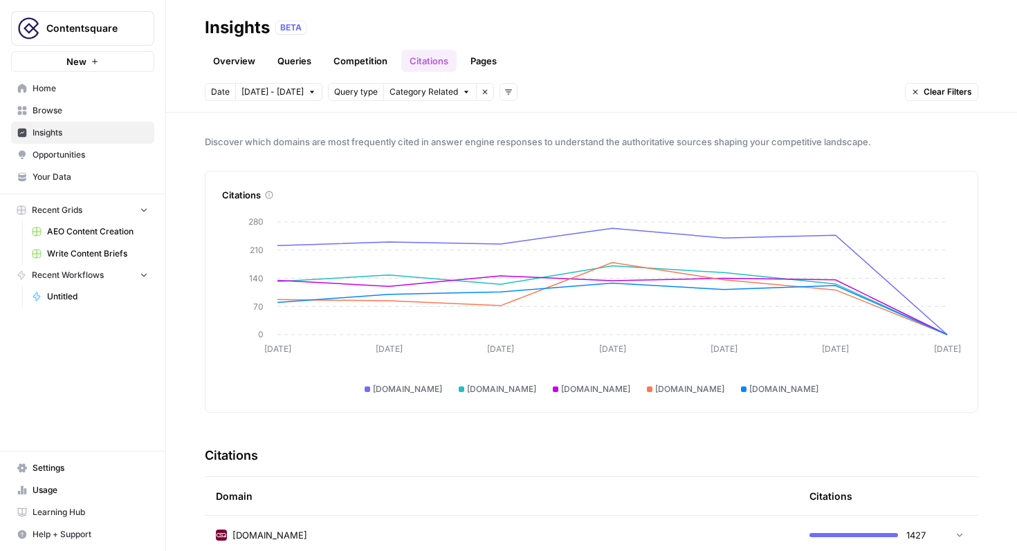
click at [308, 75] on header "Insights BETA Overview Queries Competition Citations Pages Date [DATE] - [DATE]…" at bounding box center [591, 56] width 851 height 113
click at [302, 73] on header "Insights BETA Overview Queries Competition Citations Pages Date [DATE] - [DATE]…" at bounding box center [591, 56] width 851 height 113
click at [302, 70] on link "Queries" at bounding box center [294, 61] width 51 height 22
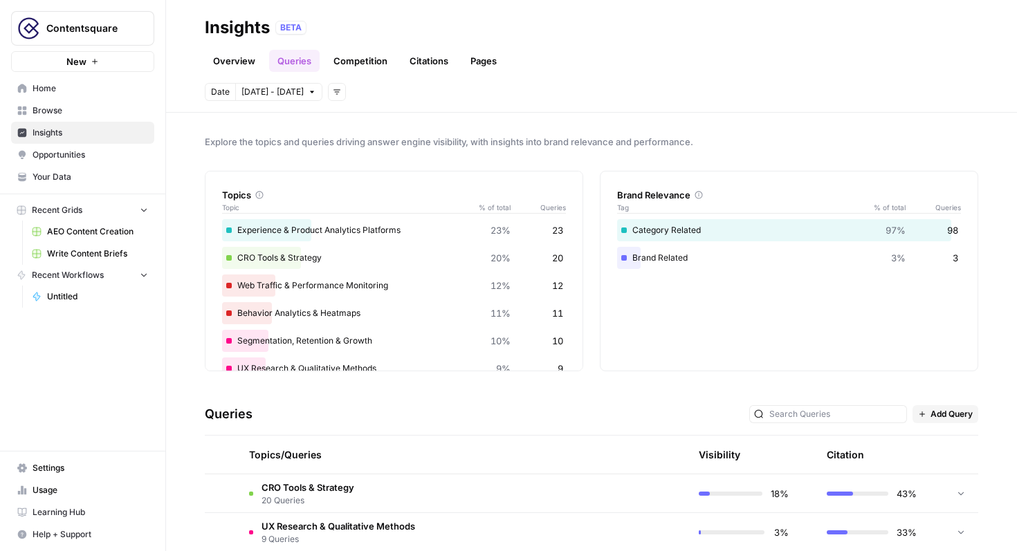
click at [354, 70] on link "Competition" at bounding box center [360, 61] width 71 height 22
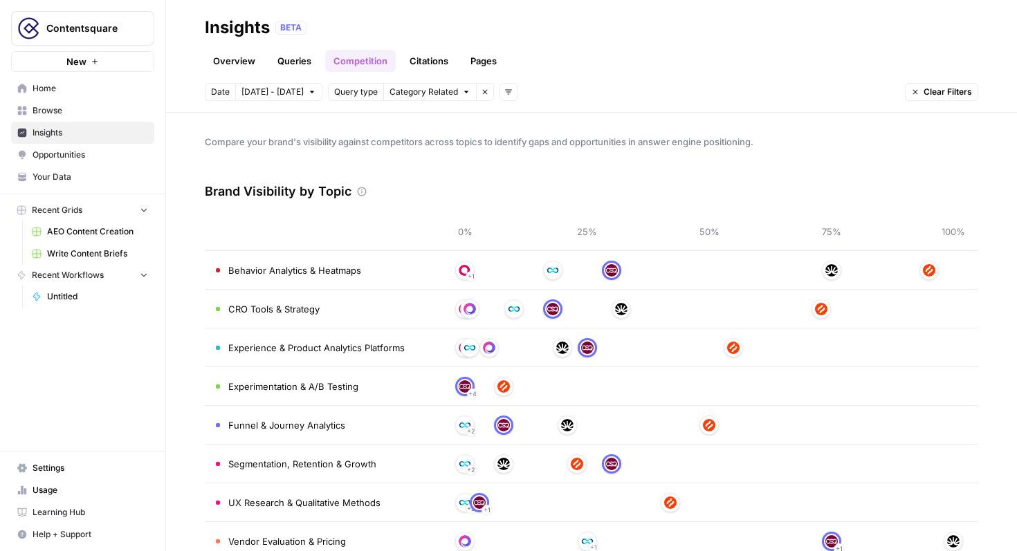
click at [283, 62] on link "Queries" at bounding box center [294, 61] width 51 height 22
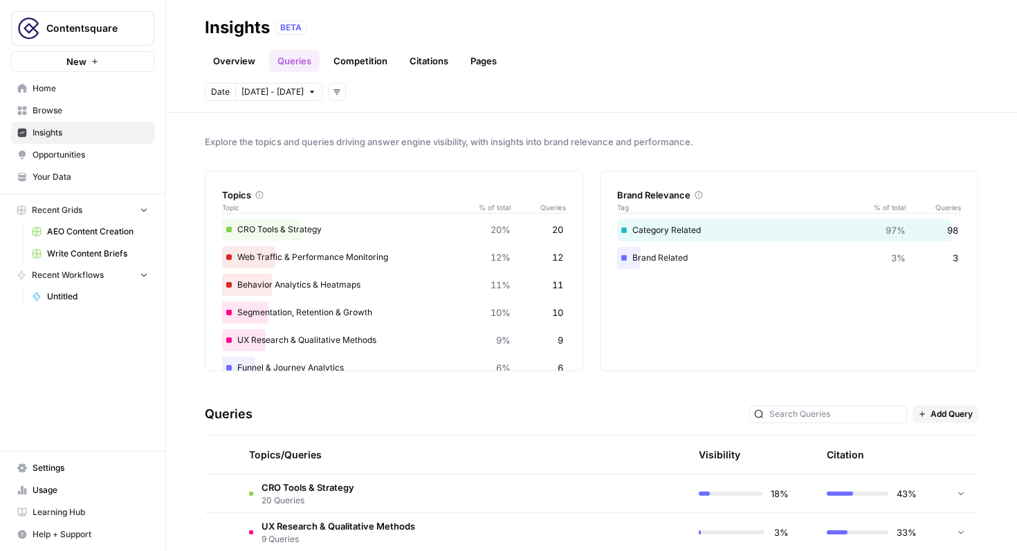
scroll to position [33, 0]
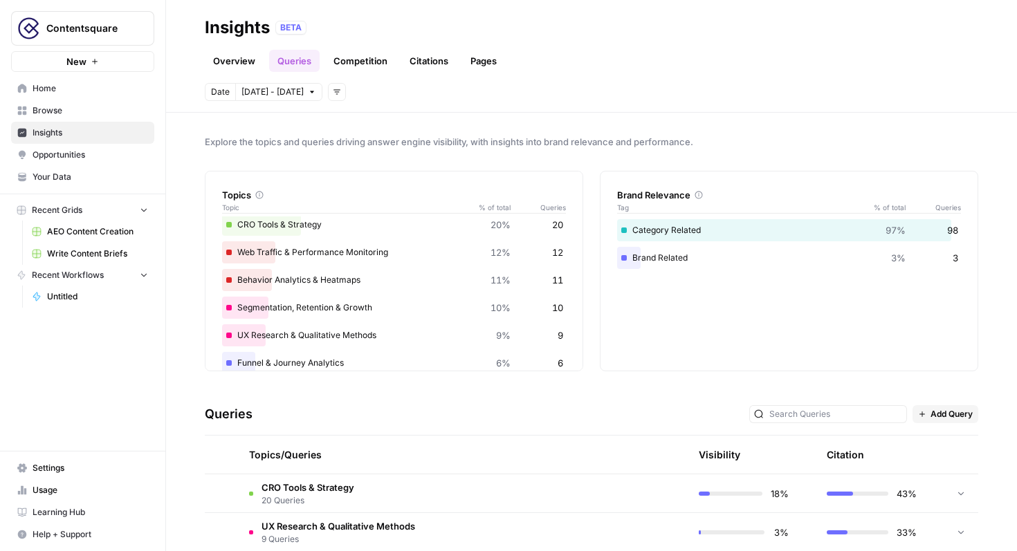
click at [484, 61] on link "Pages" at bounding box center [483, 61] width 43 height 22
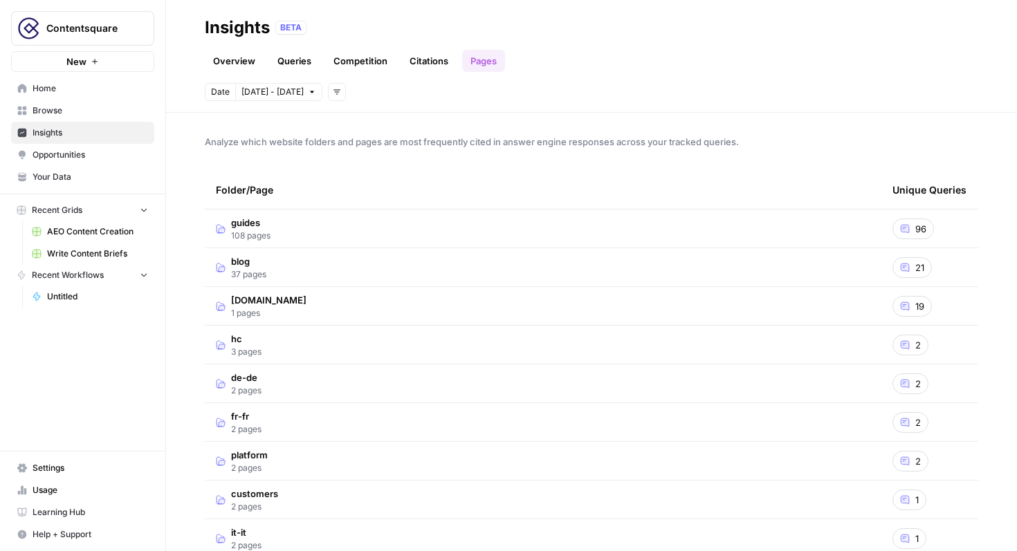
click at [295, 232] on td "guides 108 pages" at bounding box center [543, 229] width 677 height 38
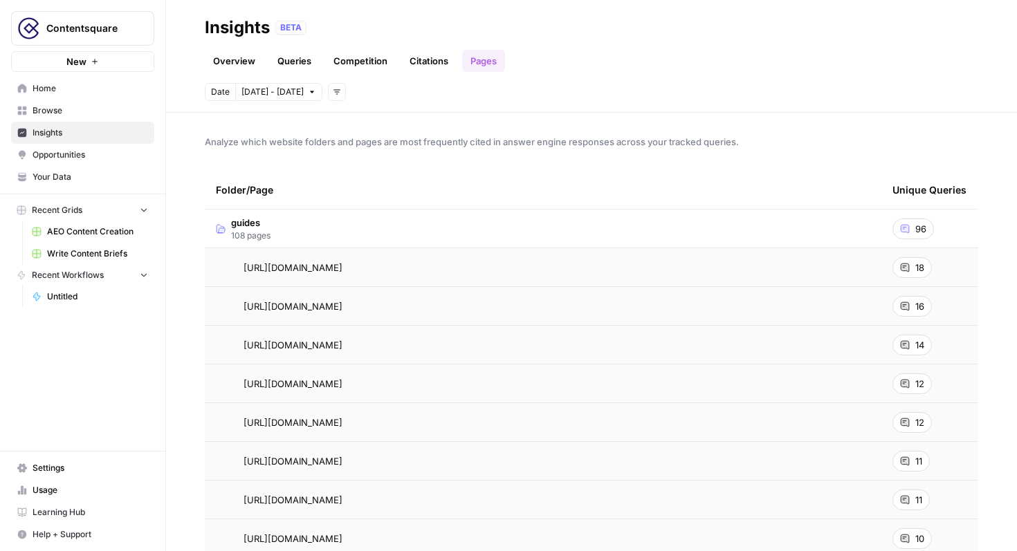
click at [924, 271] on span "18" at bounding box center [919, 268] width 9 height 14
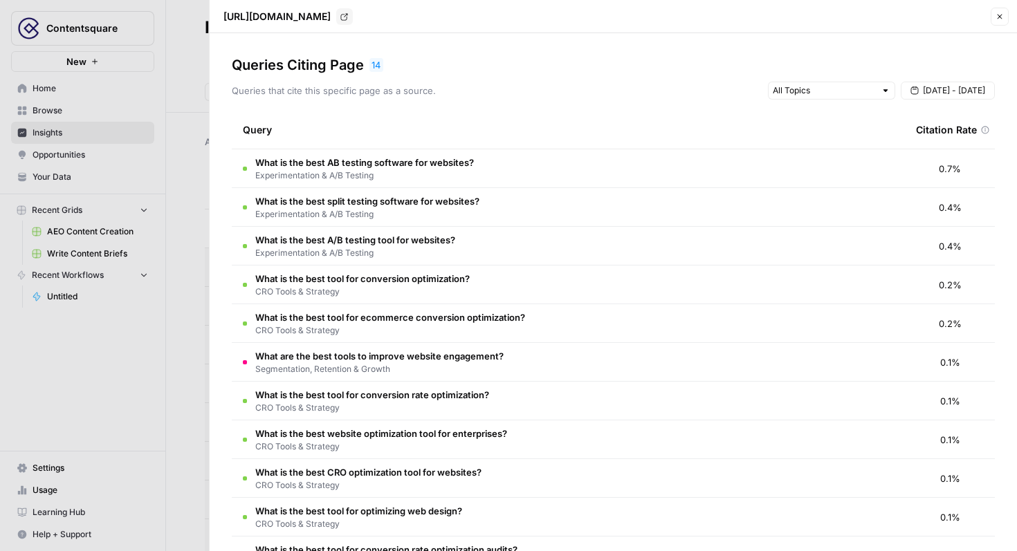
click at [134, 125] on div at bounding box center [508, 275] width 1017 height 551
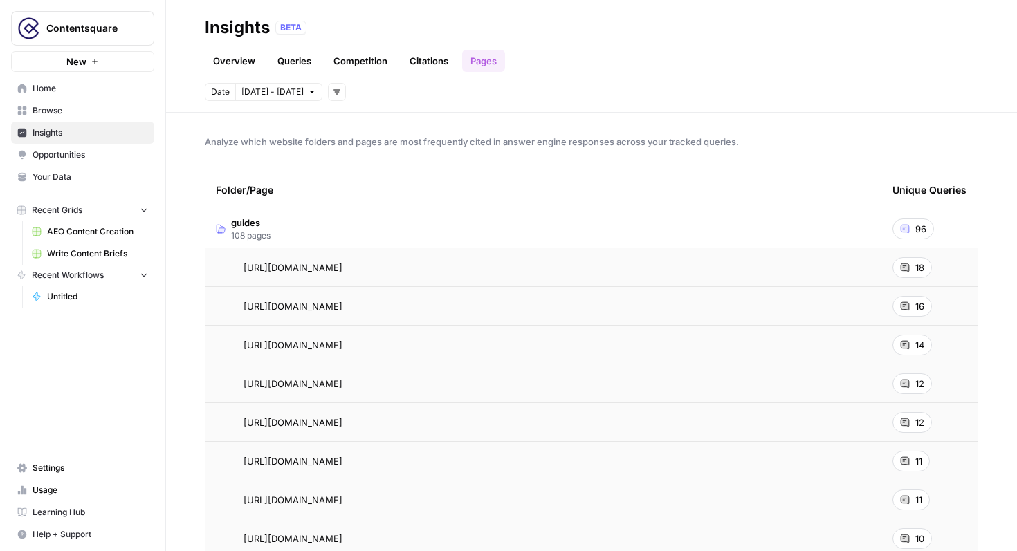
click at [134, 130] on span "Insights" at bounding box center [91, 133] width 116 height 12
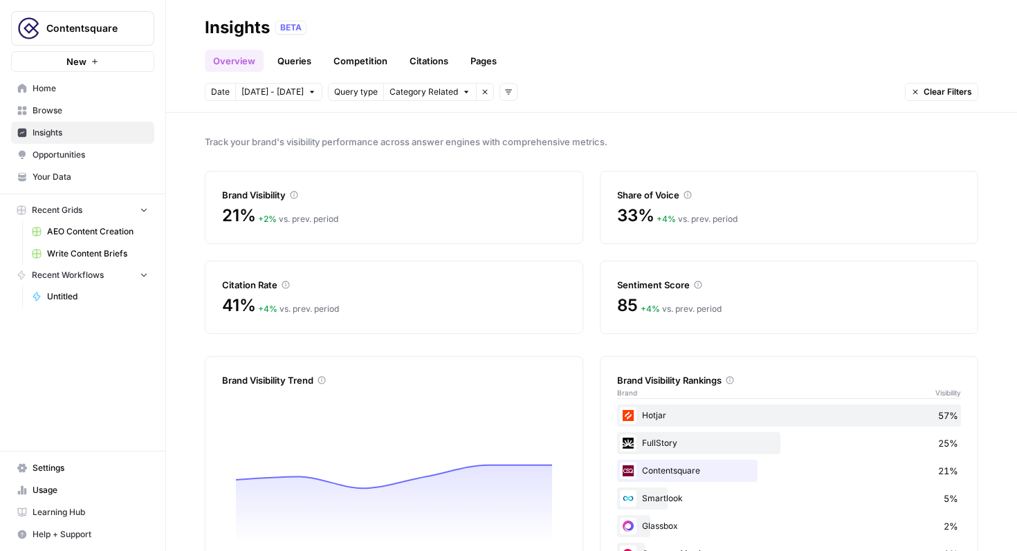
click at [134, 130] on span "Insights" at bounding box center [91, 133] width 116 height 12
